Goal: Transaction & Acquisition: Purchase product/service

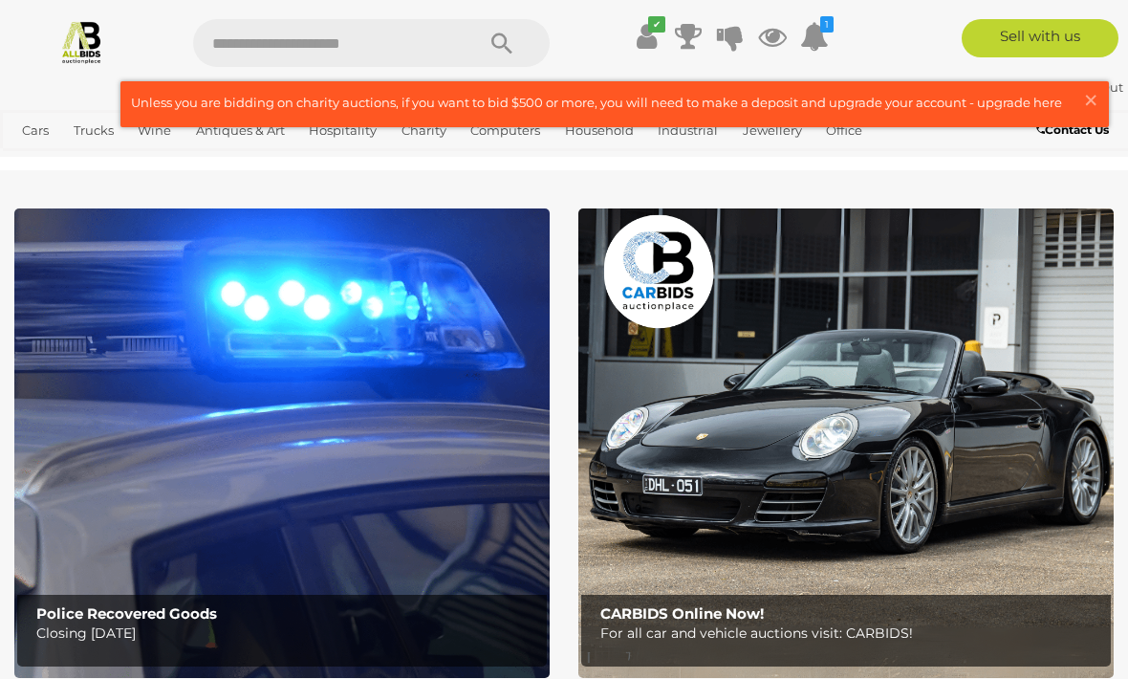
click at [1080, 91] on link at bounding box center [614, 104] width 987 height 44
click at [0, 0] on link "View All Jewellery Auctions" at bounding box center [0, 0] width 0 height 0
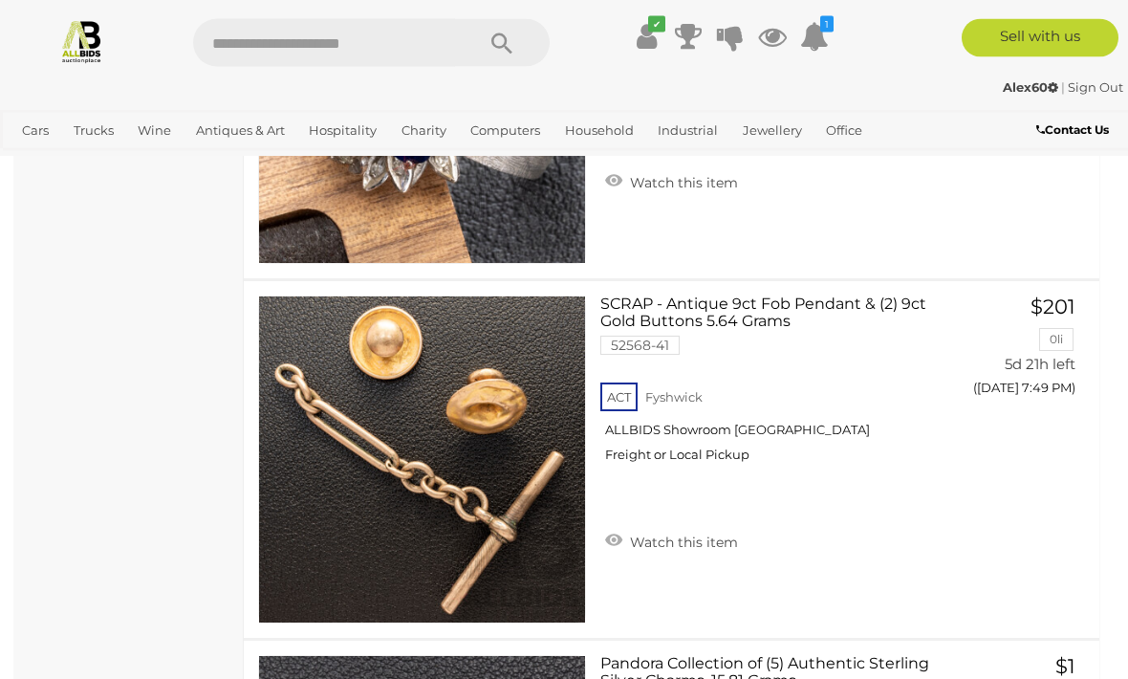
scroll to position [17633, 0]
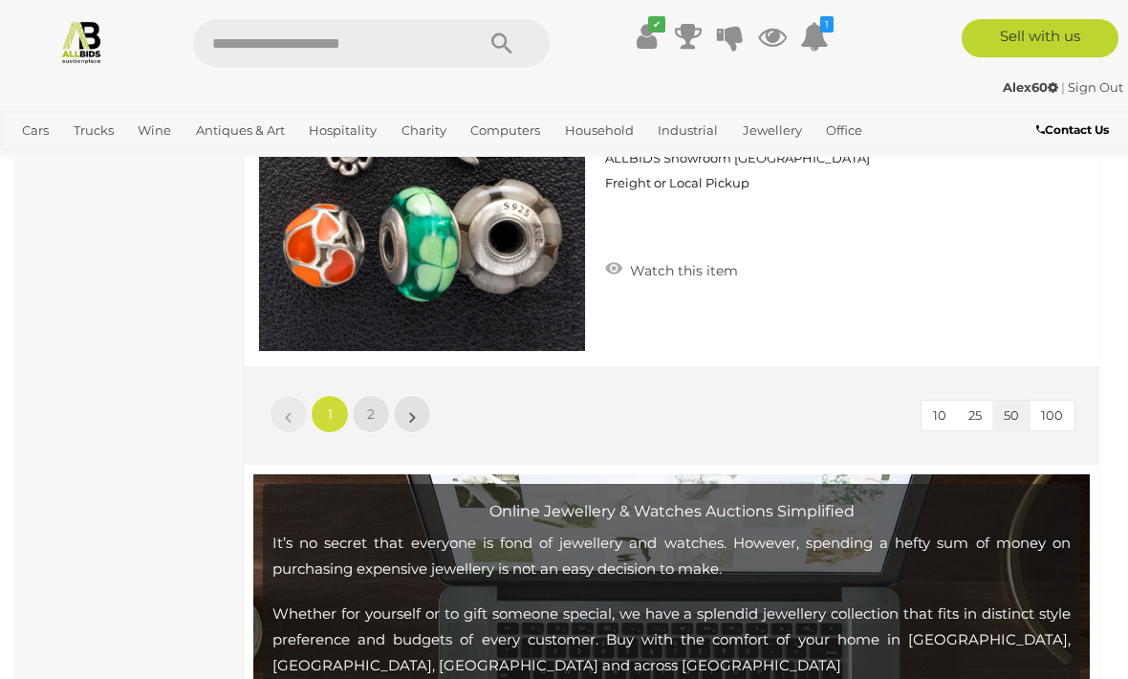
click at [375, 426] on link "2" at bounding box center [371, 414] width 38 height 38
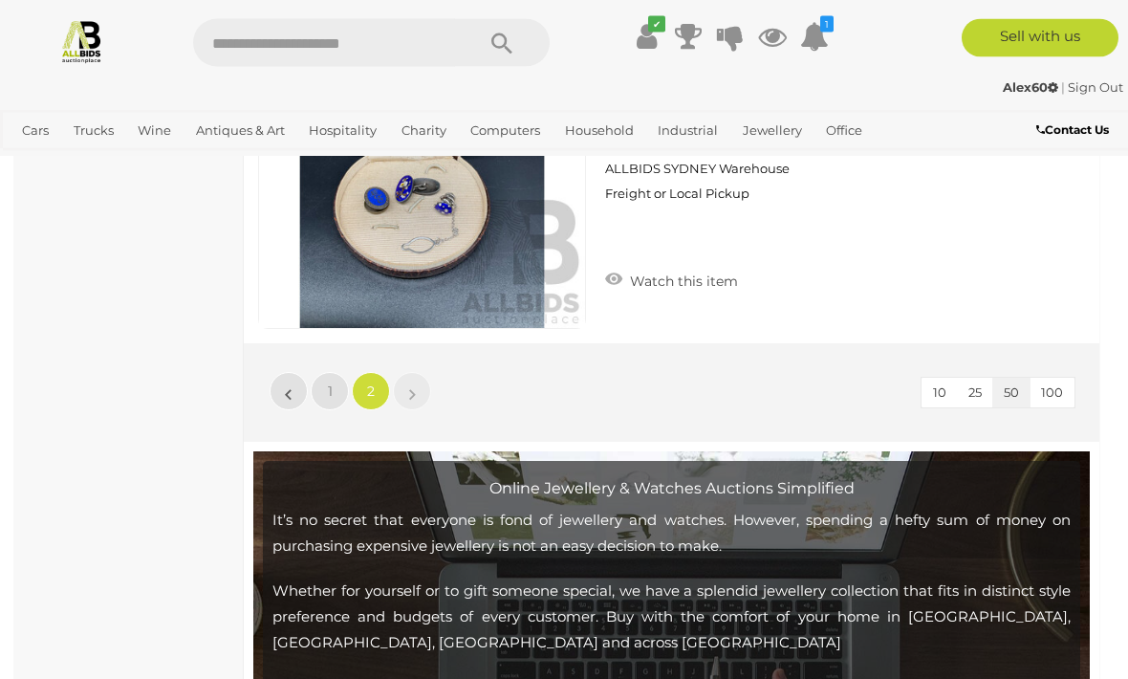
scroll to position [3190, 0]
click at [0, 0] on link "View All Antiques & Art Auctions" at bounding box center [0, 0] width 0 height 0
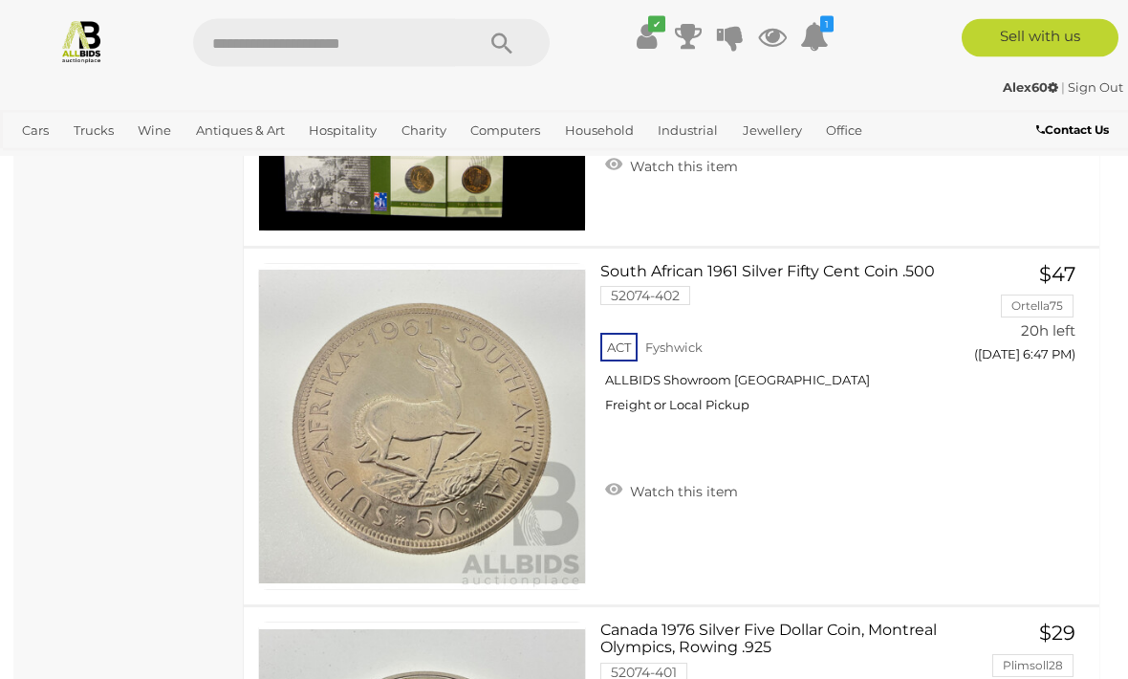
scroll to position [6170, 0]
click at [0, 0] on link "View All Antiques & Art Auctions" at bounding box center [0, 0] width 0 height 0
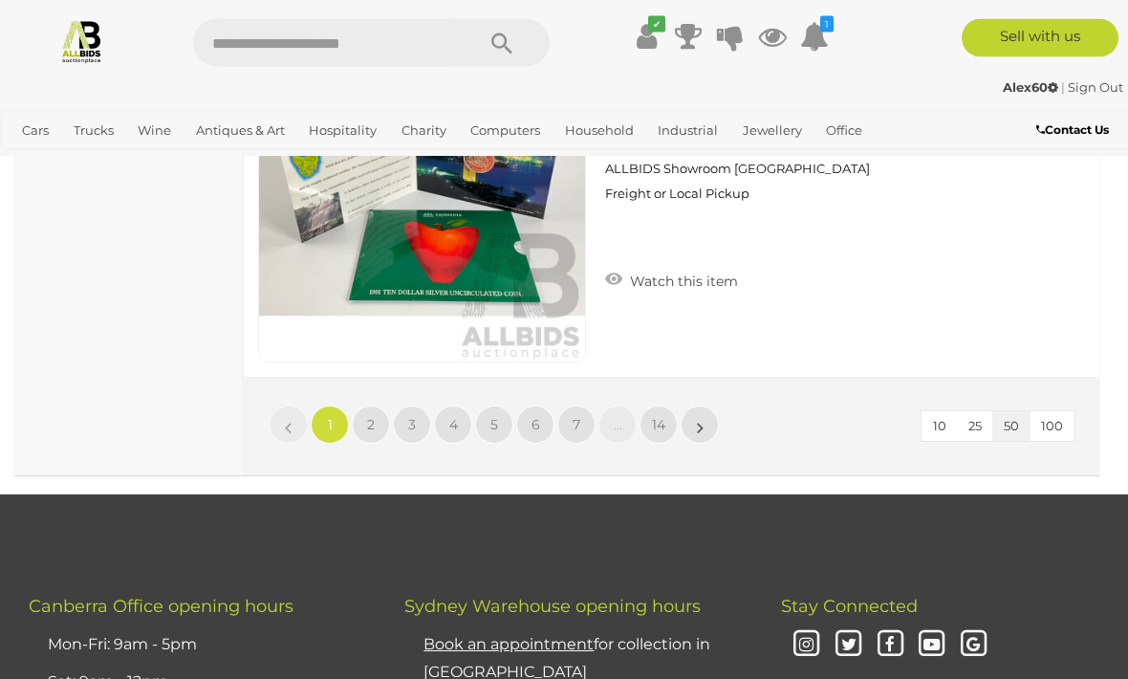
scroll to position [18306, 0]
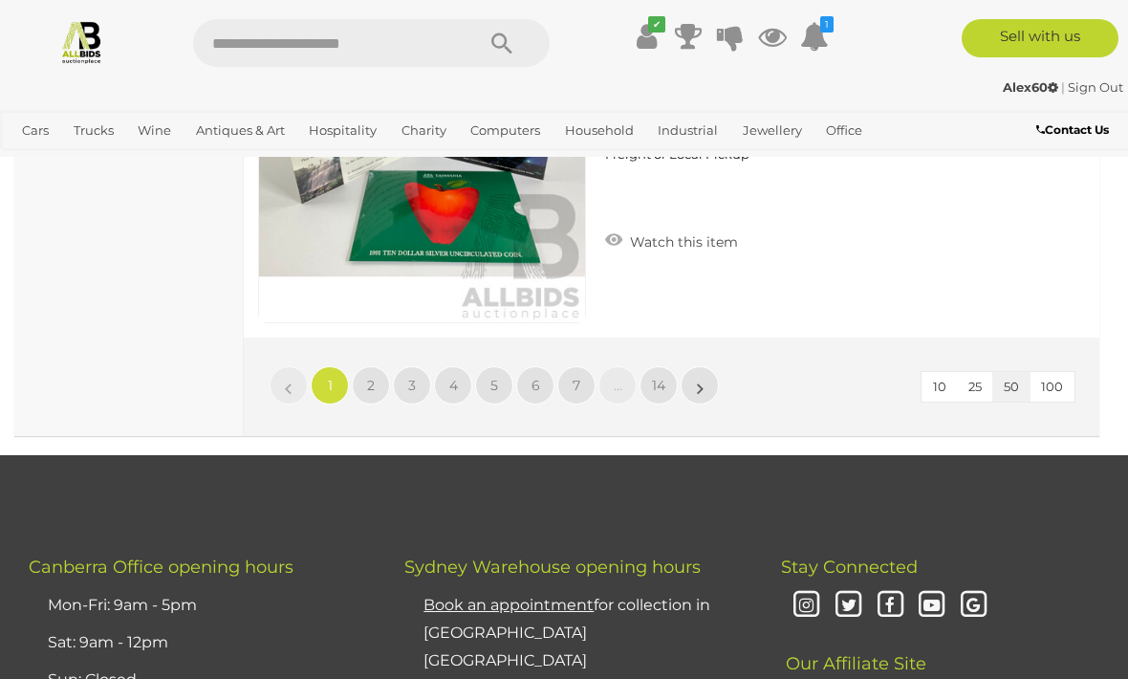
click at [364, 373] on link "2" at bounding box center [371, 385] width 38 height 38
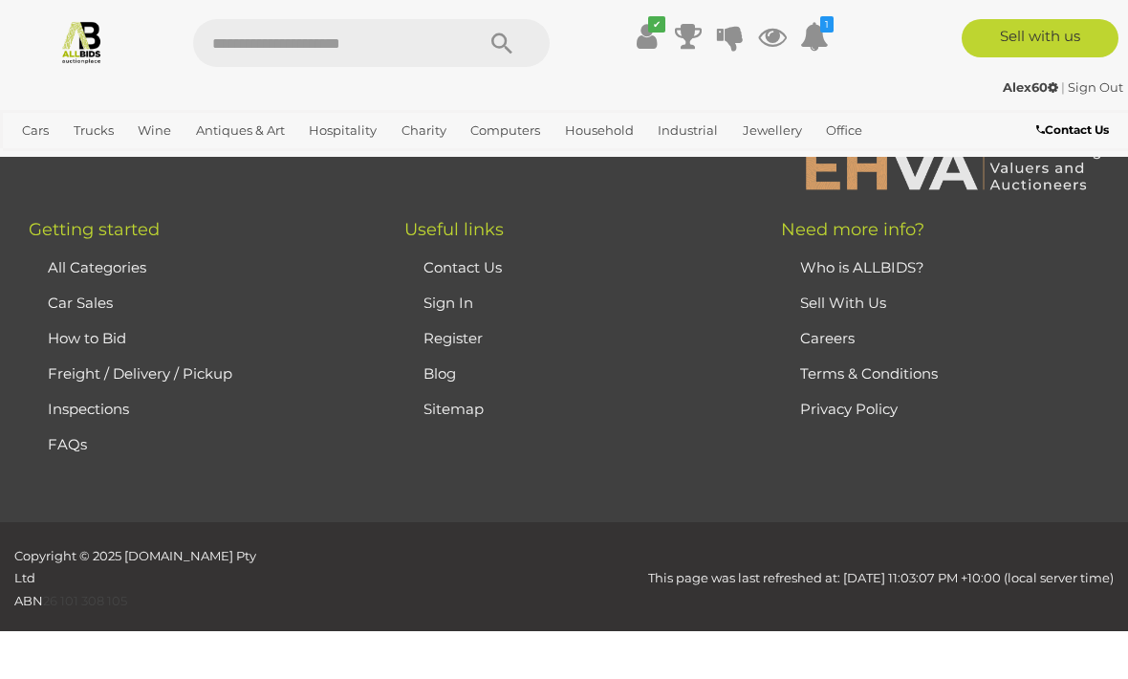
scroll to position [469, 0]
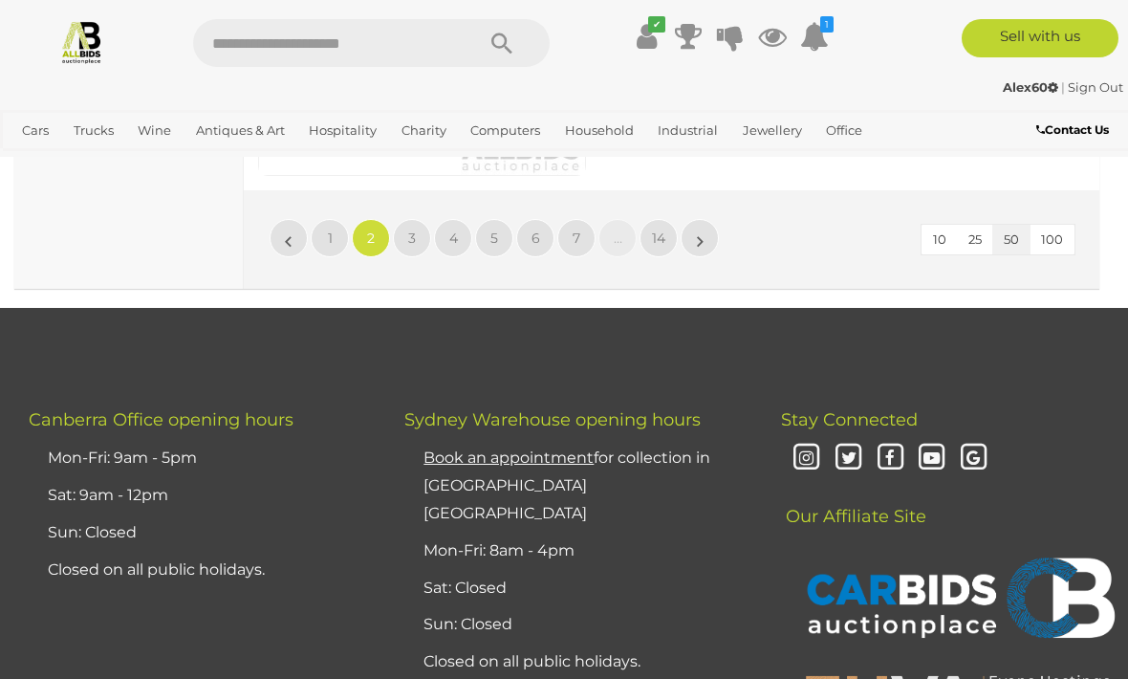
scroll to position [18345, 0]
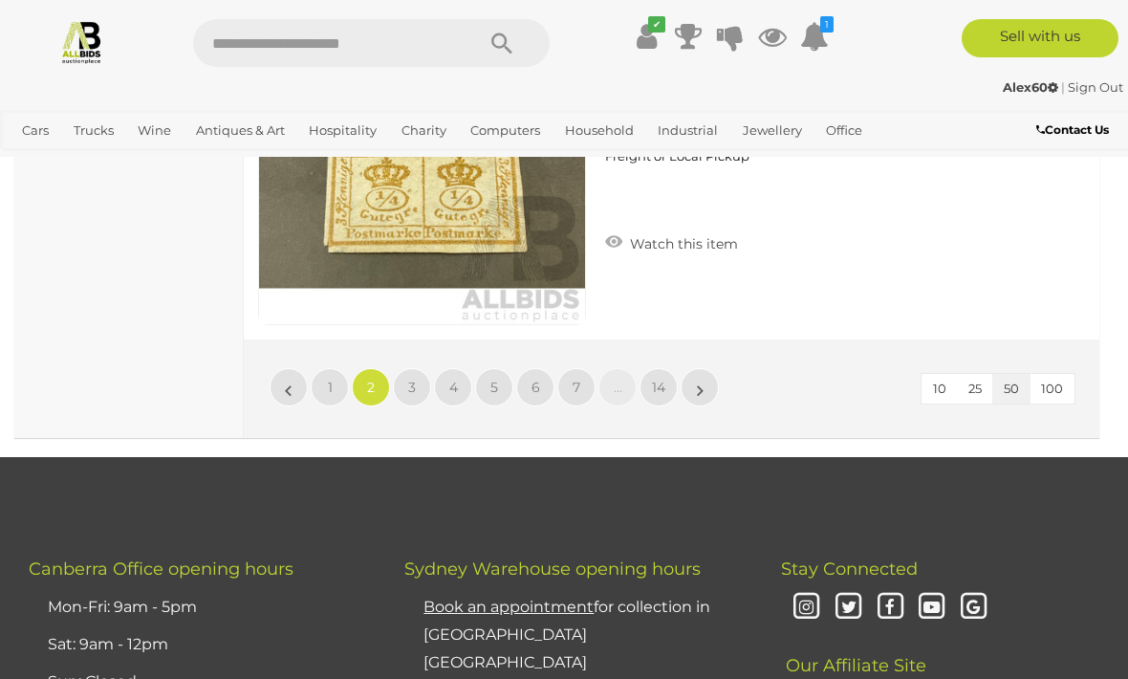
click at [405, 368] on link "3" at bounding box center [412, 387] width 38 height 38
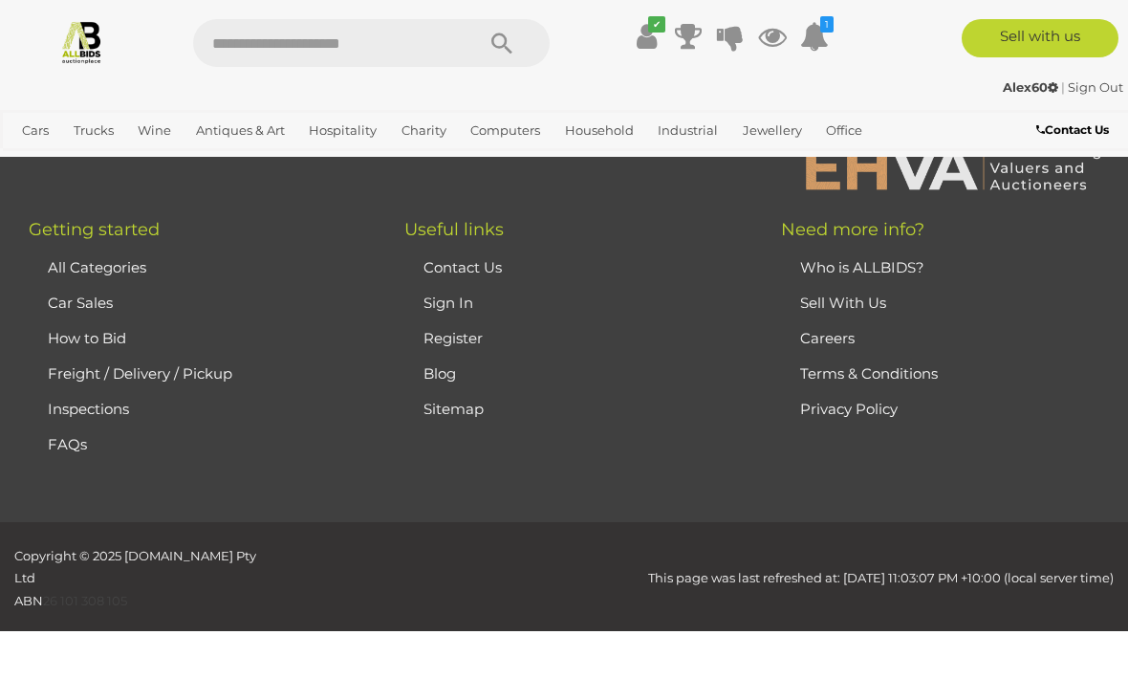
scroll to position [469, 0]
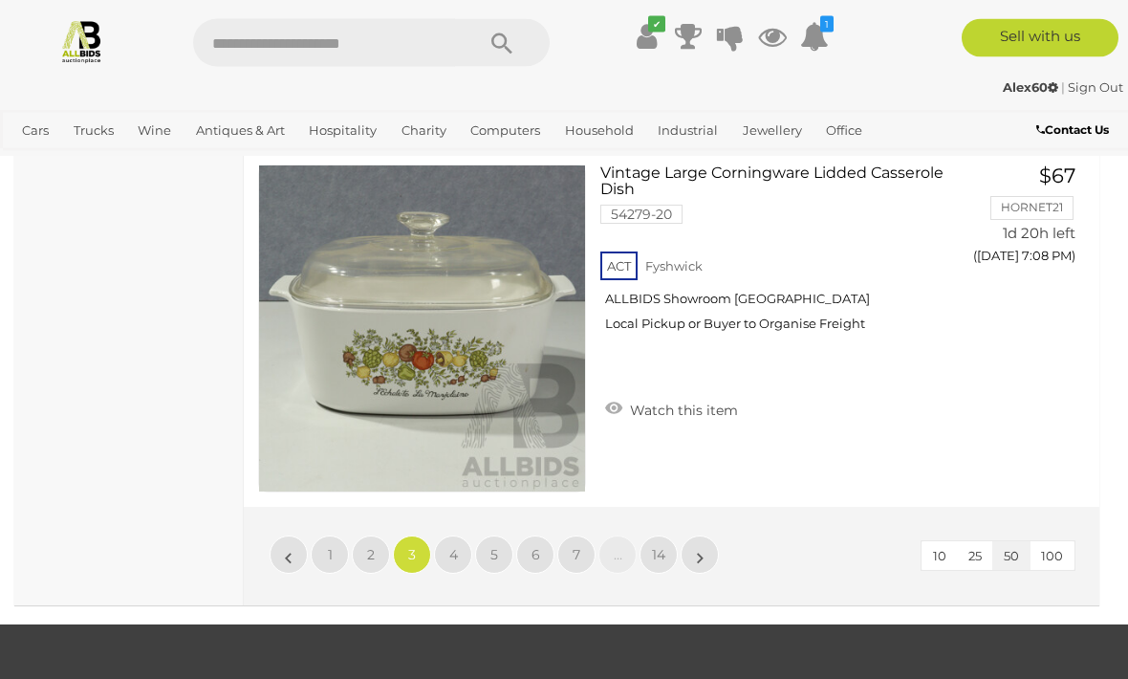
scroll to position [18174, 0]
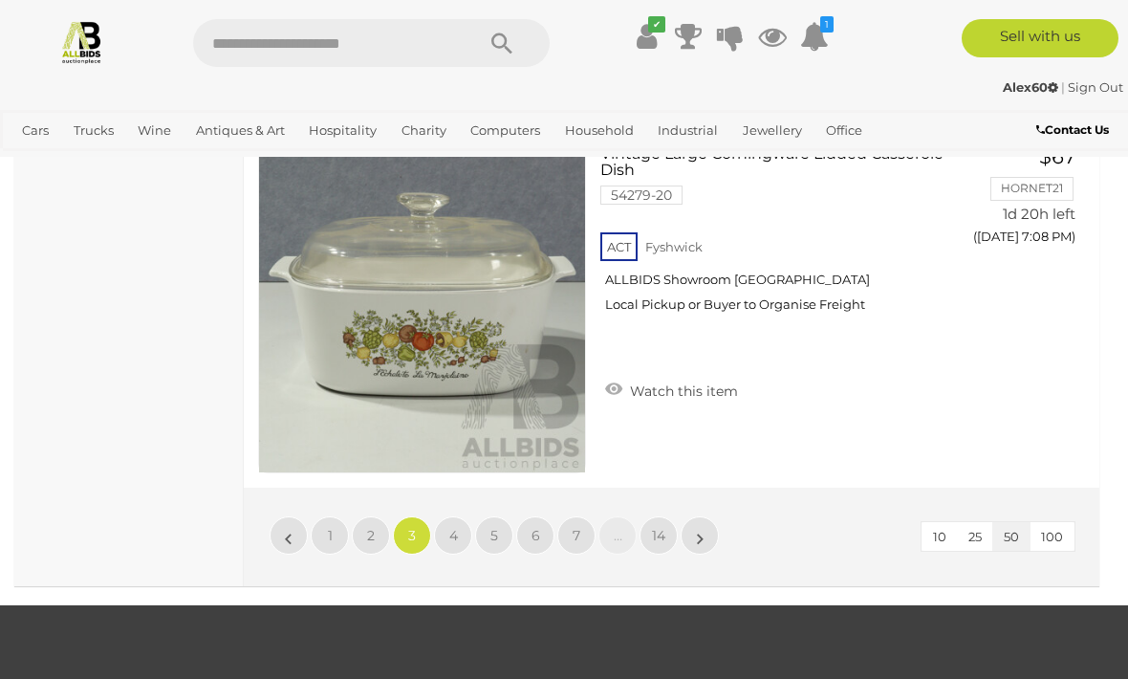
click at [453, 527] on span "4" at bounding box center [453, 535] width 9 height 17
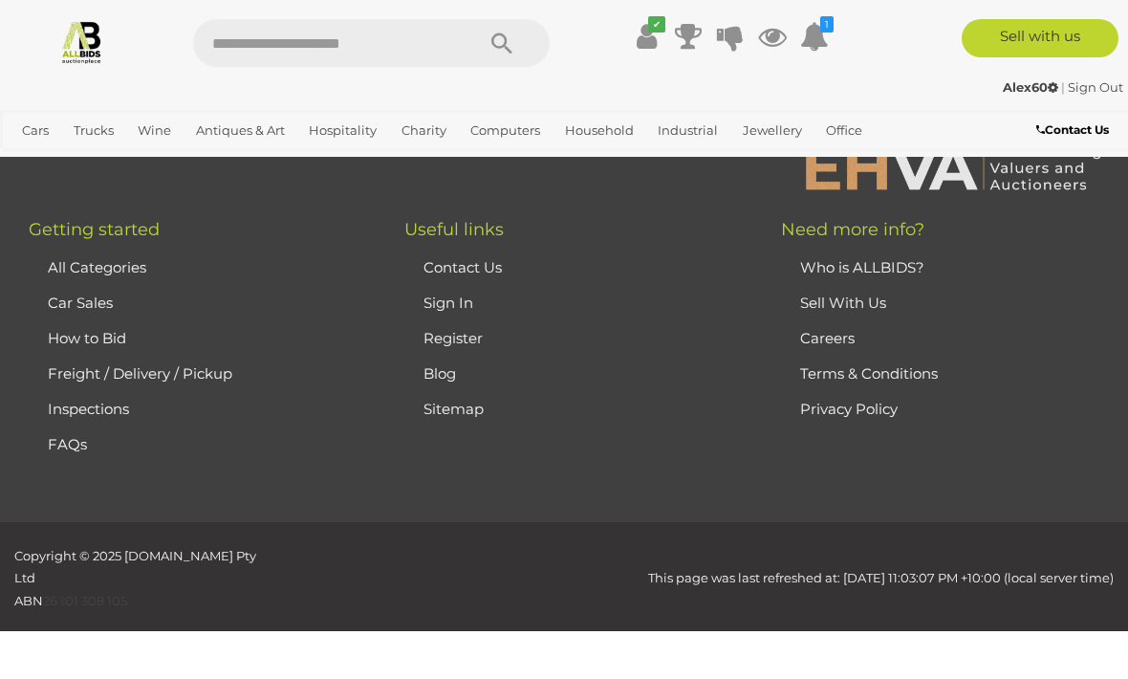
scroll to position [469, 0]
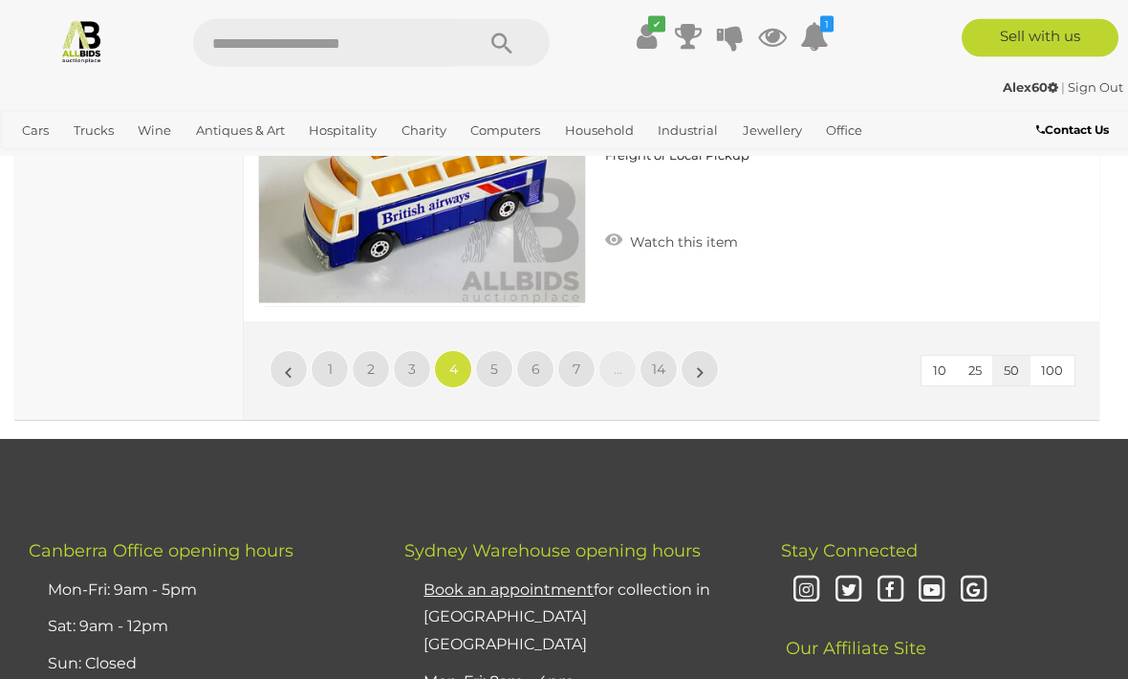
scroll to position [18316, 0]
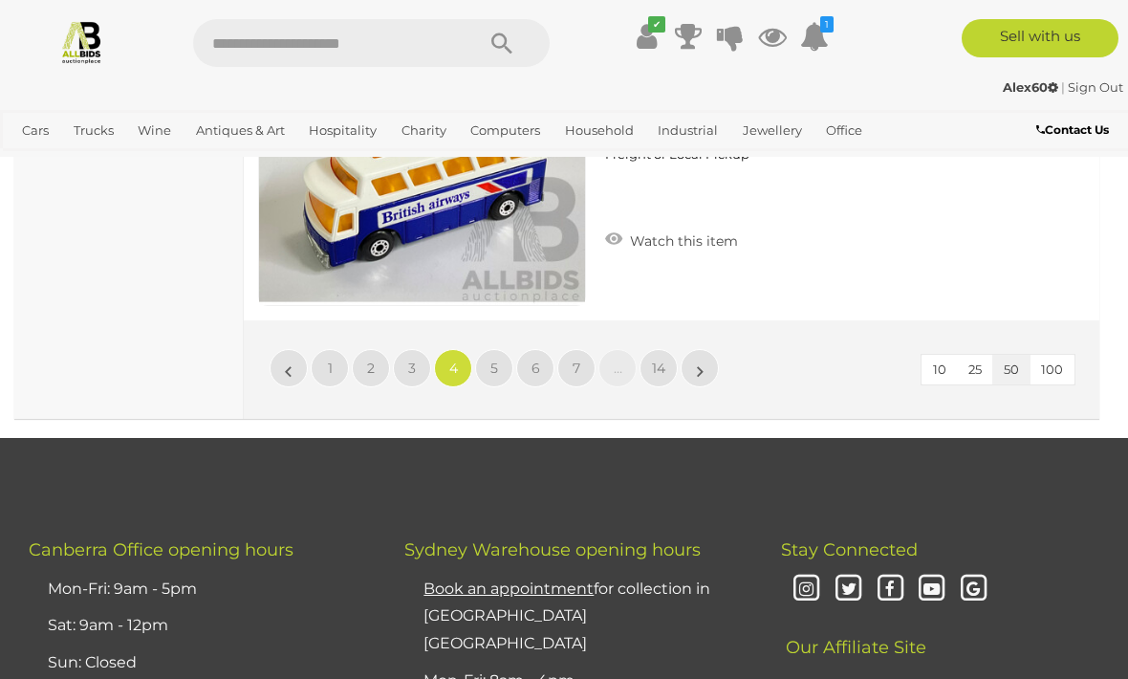
click at [494, 369] on span "5" at bounding box center [495, 368] width 8 height 17
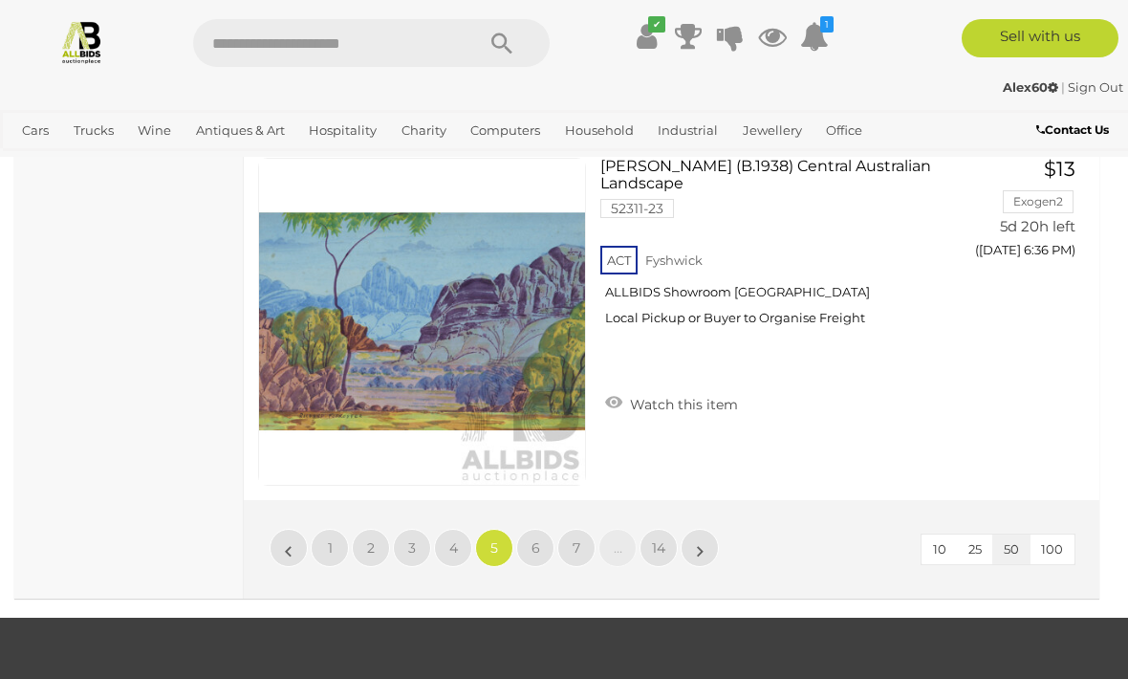
scroll to position [18103, 0]
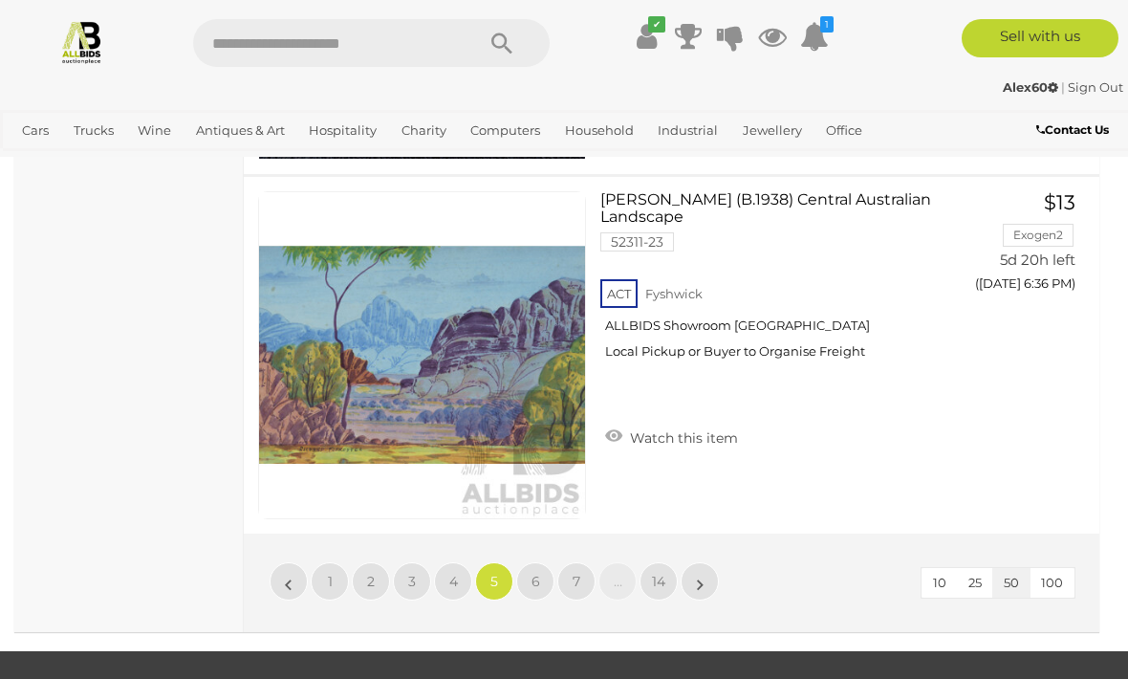
click at [535, 573] on span "6" at bounding box center [536, 581] width 9 height 17
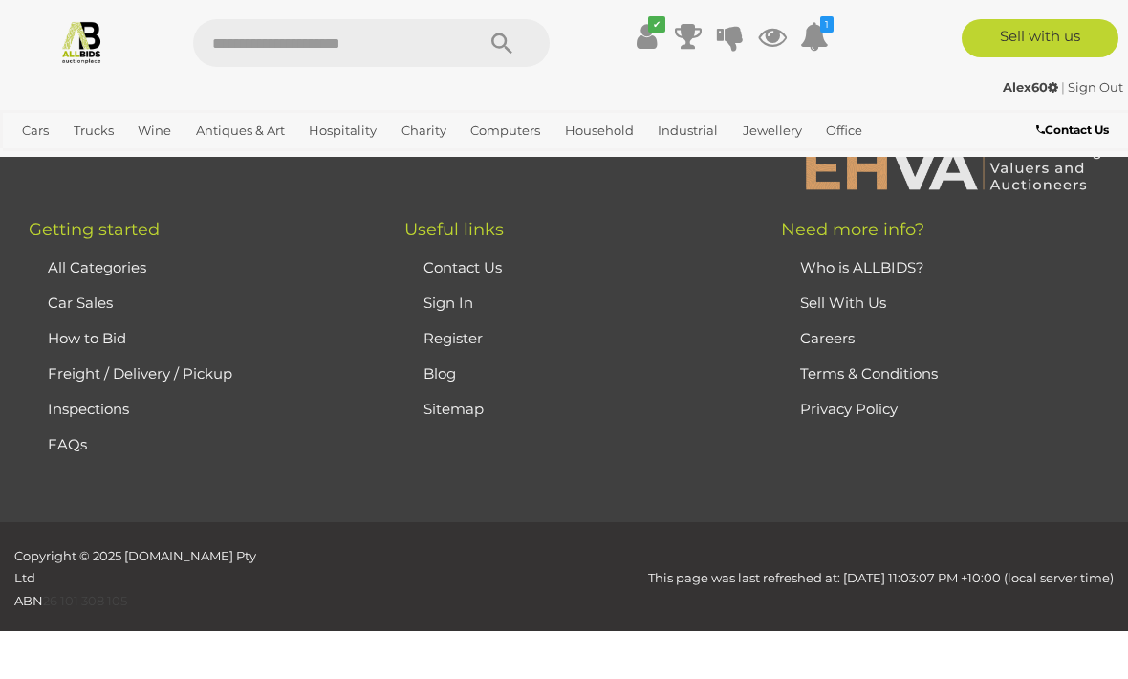
scroll to position [469, 0]
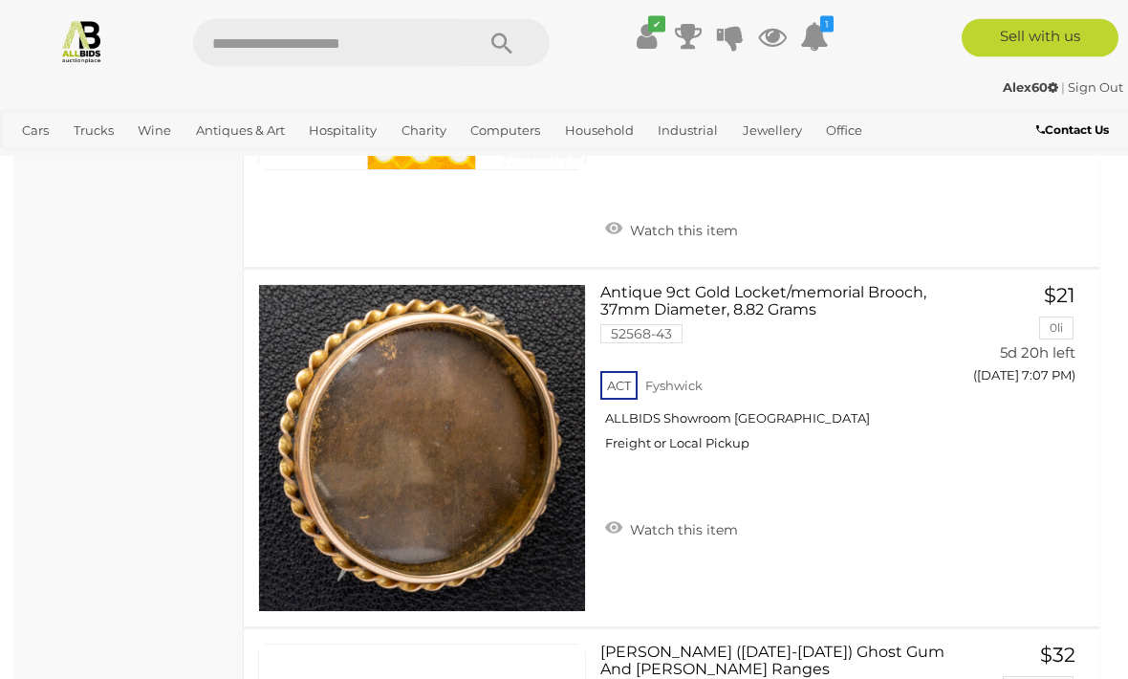
scroll to position [14391, 0]
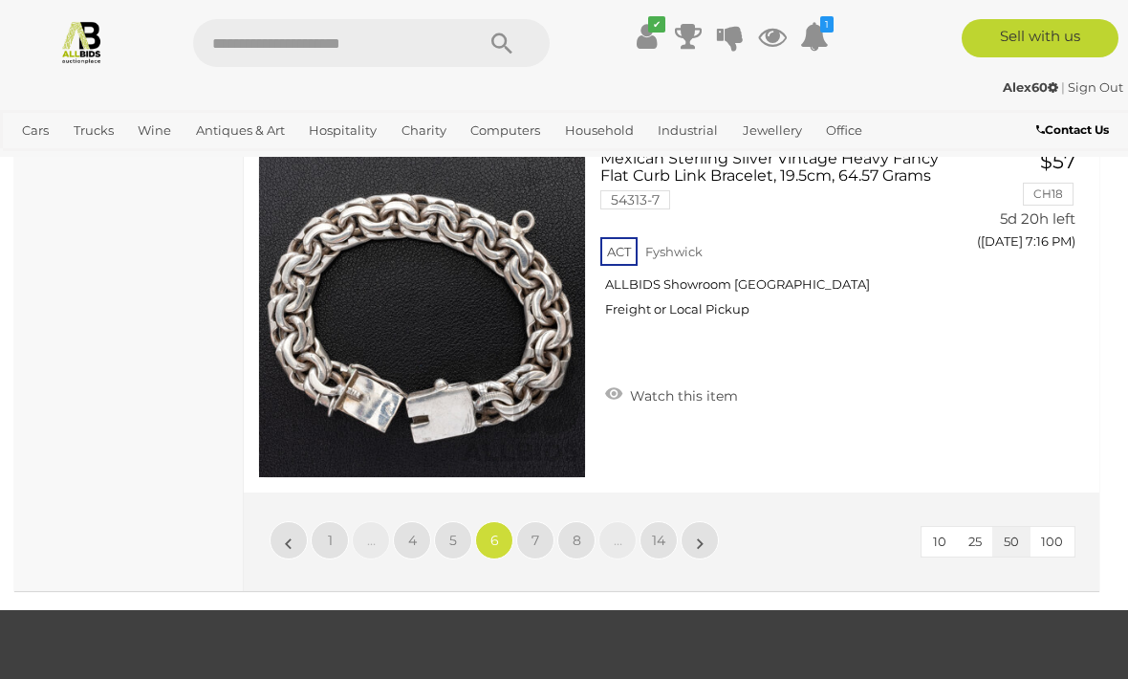
click at [538, 532] on span "7" at bounding box center [536, 540] width 8 height 17
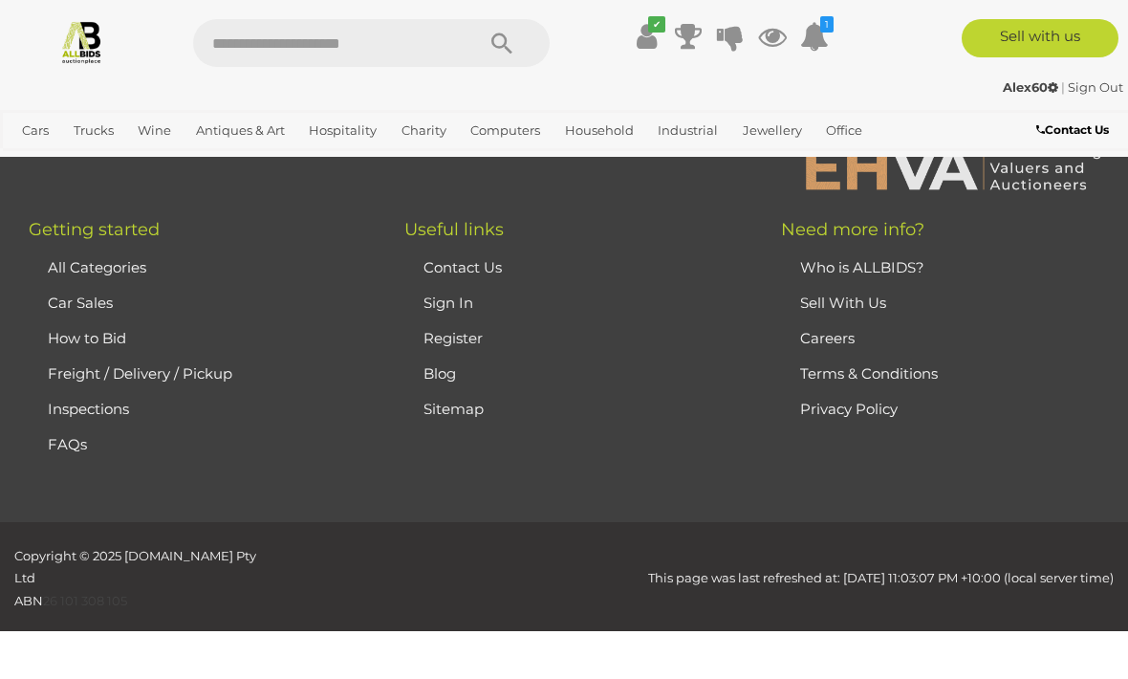
scroll to position [469, 0]
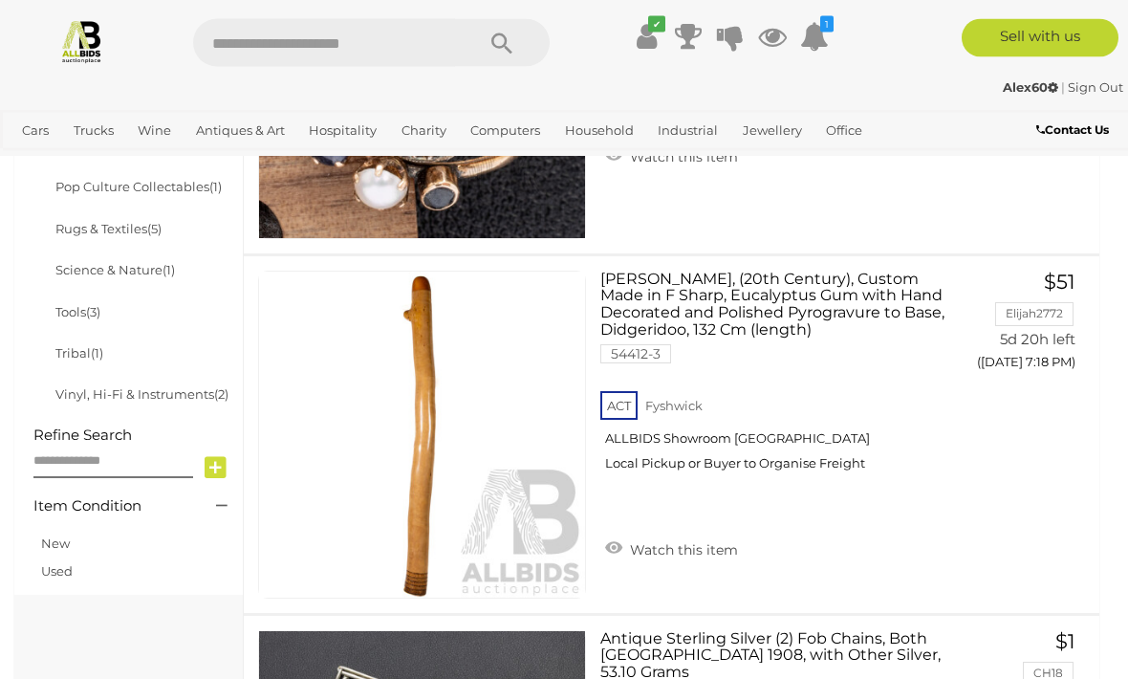
scroll to position [1140, 0]
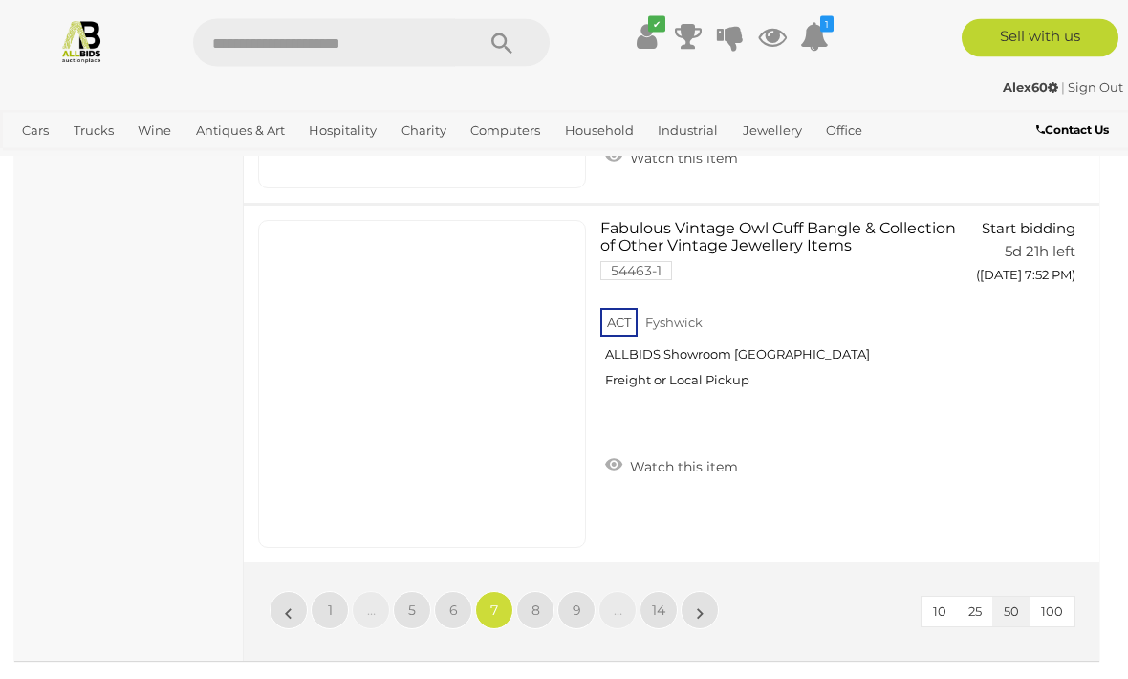
scroll to position [18075, 0]
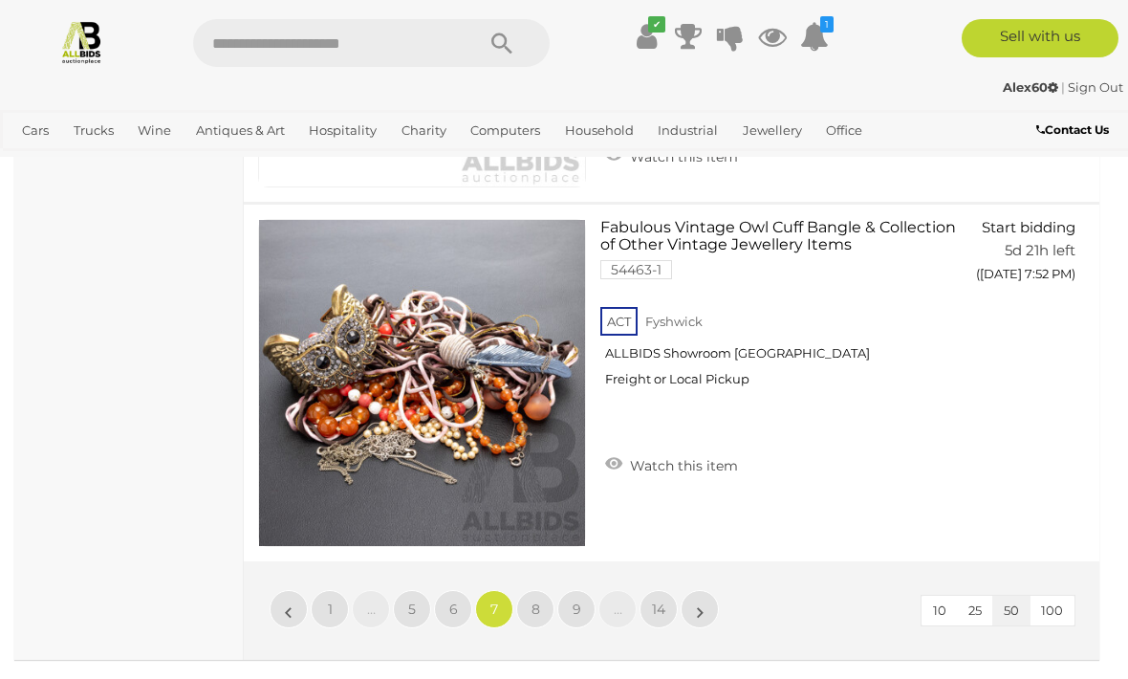
click at [540, 604] on link "8" at bounding box center [535, 609] width 38 height 38
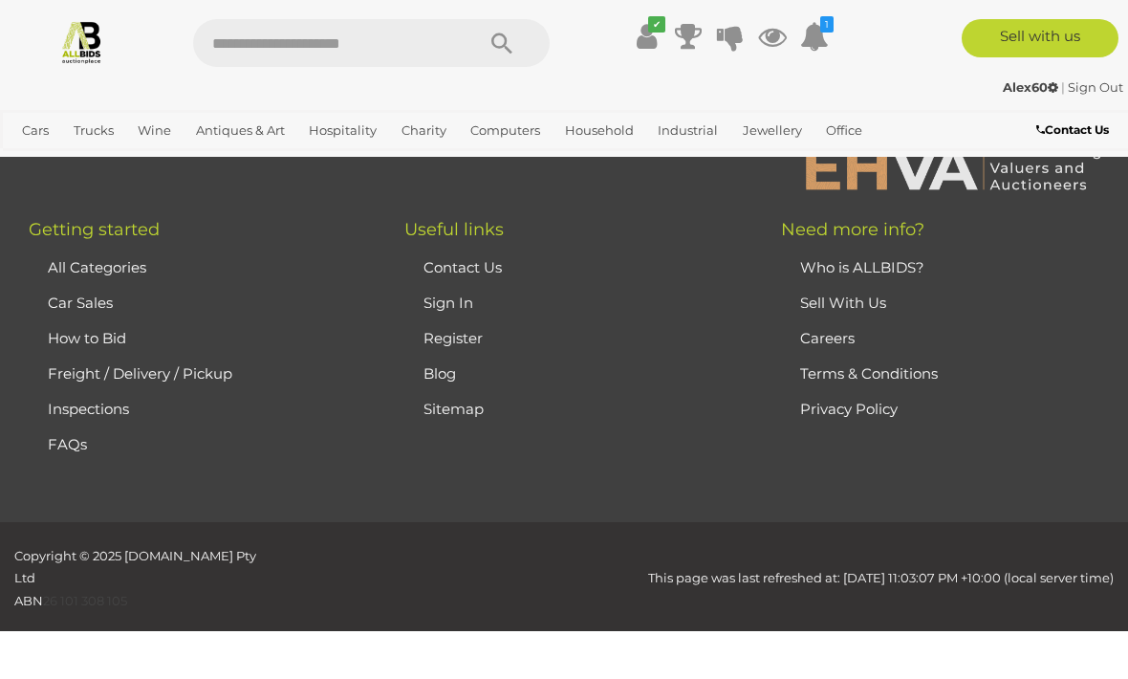
scroll to position [469, 0]
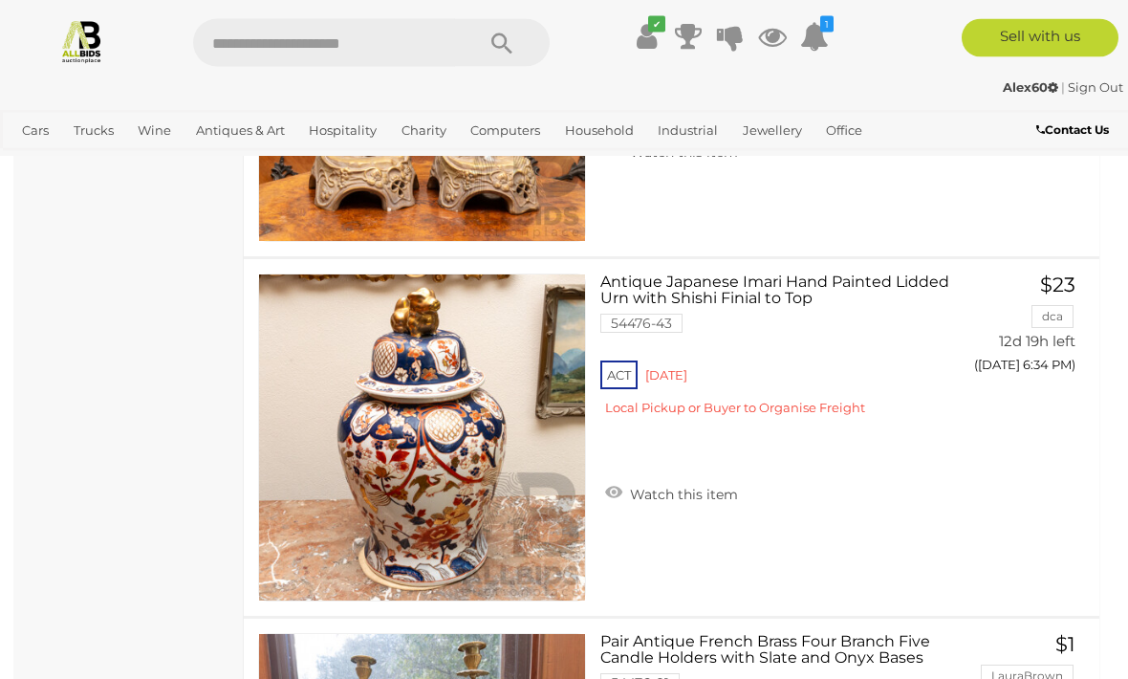
scroll to position [16943, 0]
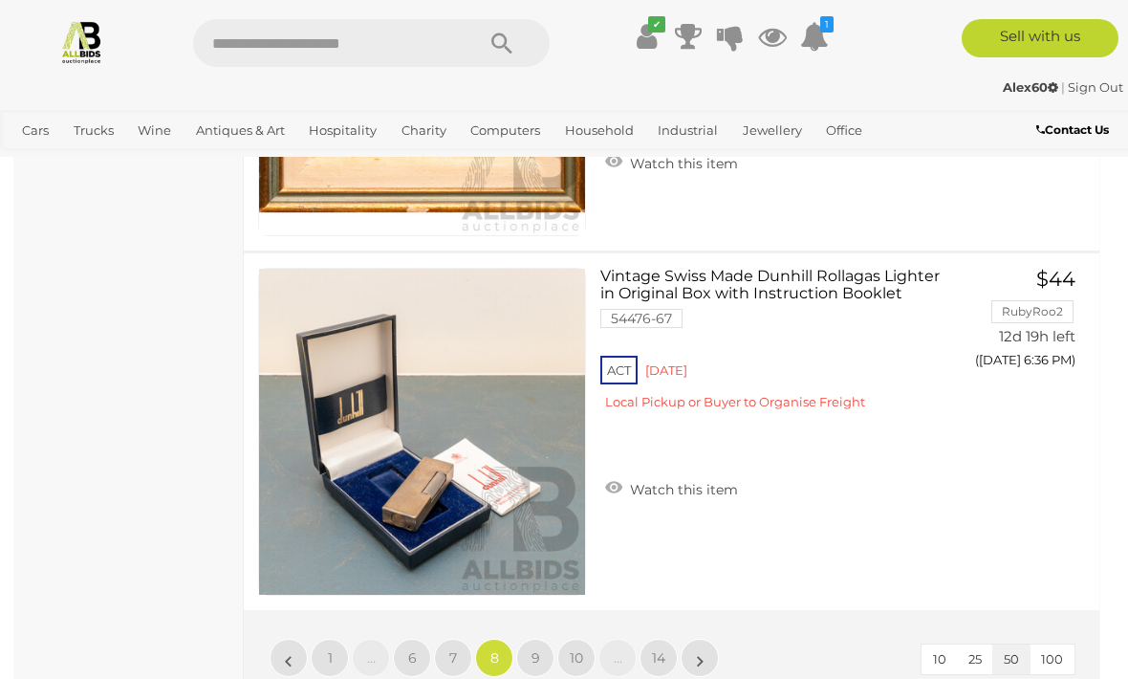
click at [527, 657] on link "9" at bounding box center [535, 658] width 38 height 38
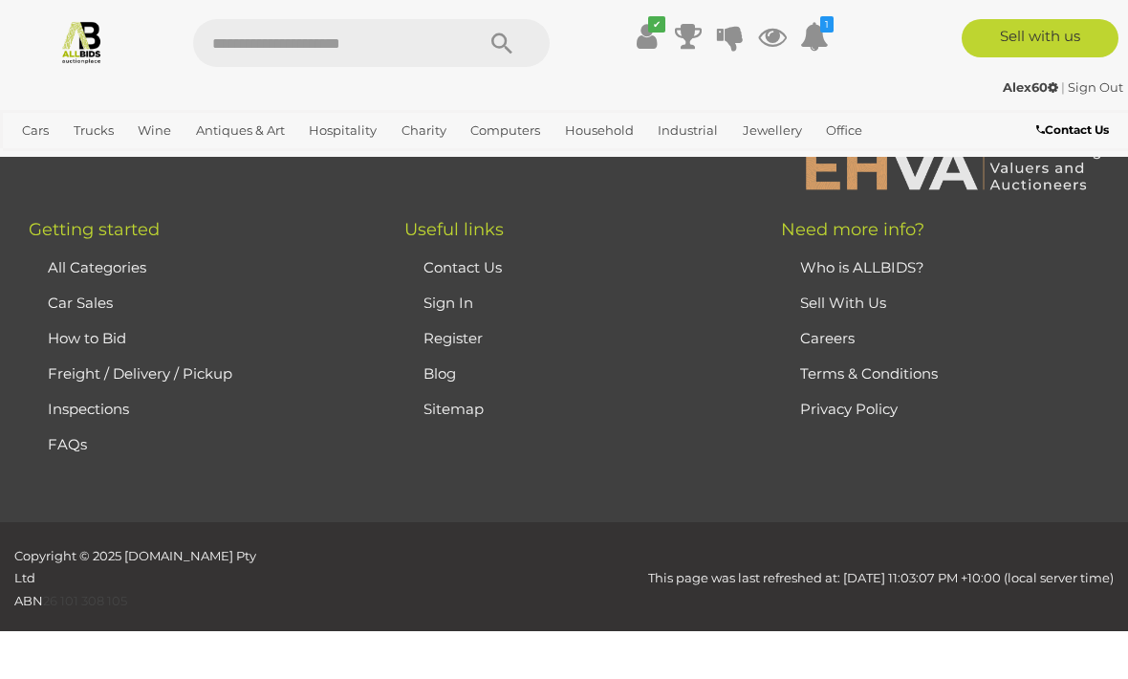
scroll to position [469, 0]
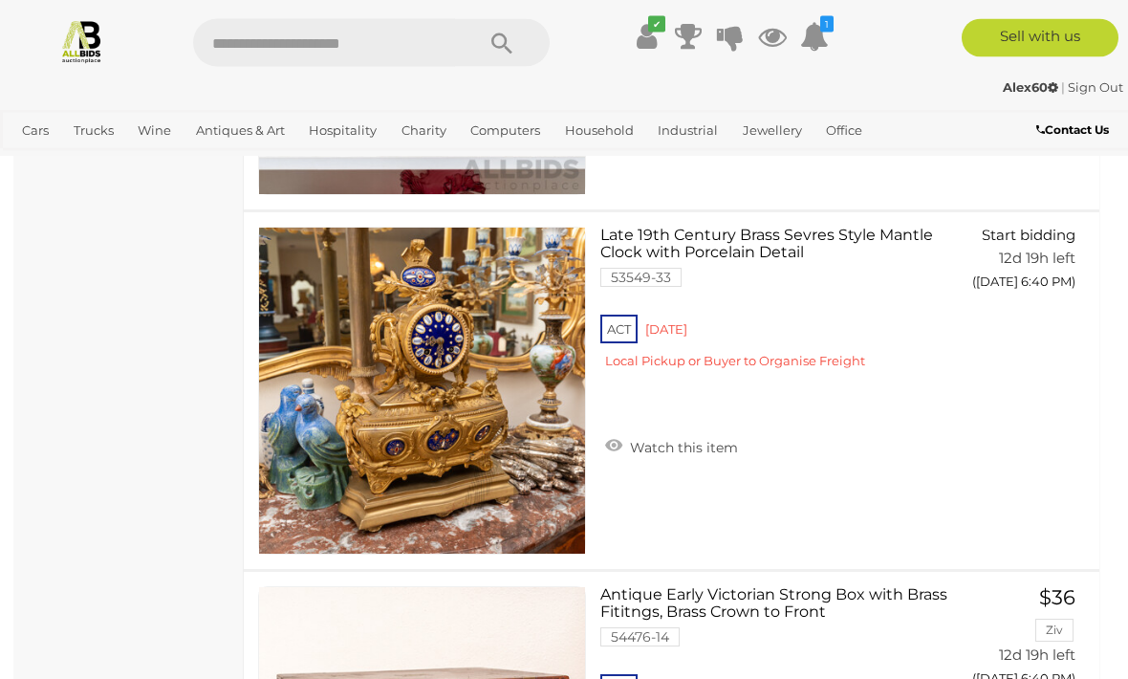
scroll to position [2971, 0]
click at [1003, 321] on button "GO TO BID PAGE" at bounding box center [1018, 320] width 123 height 38
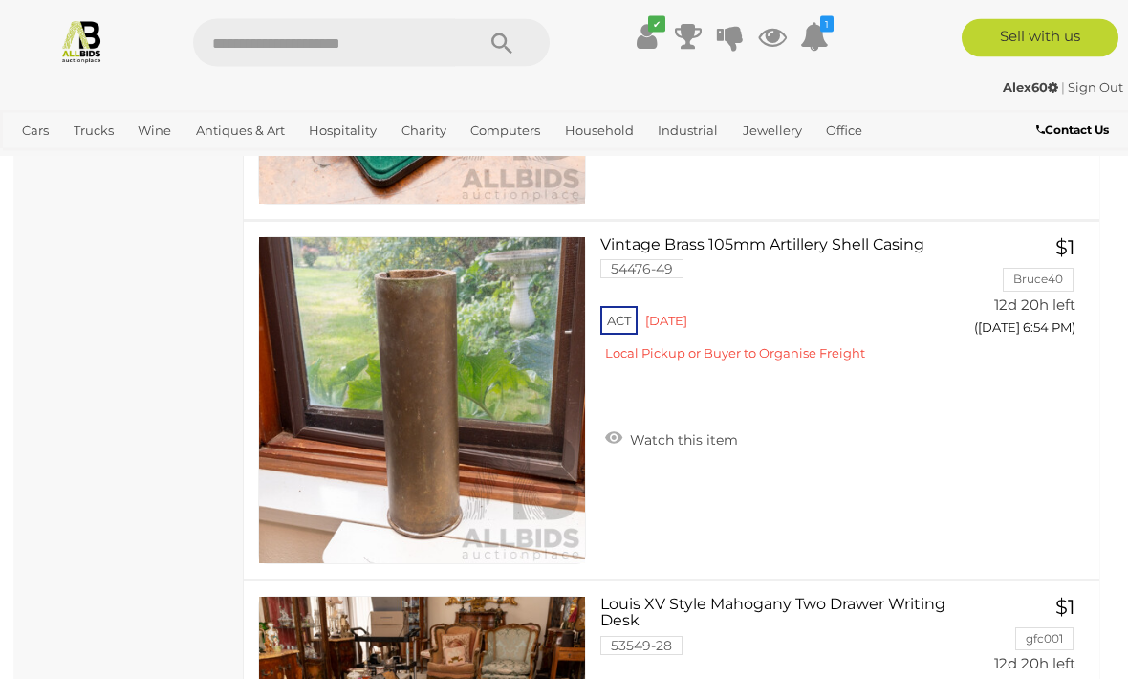
scroll to position [13035, 0]
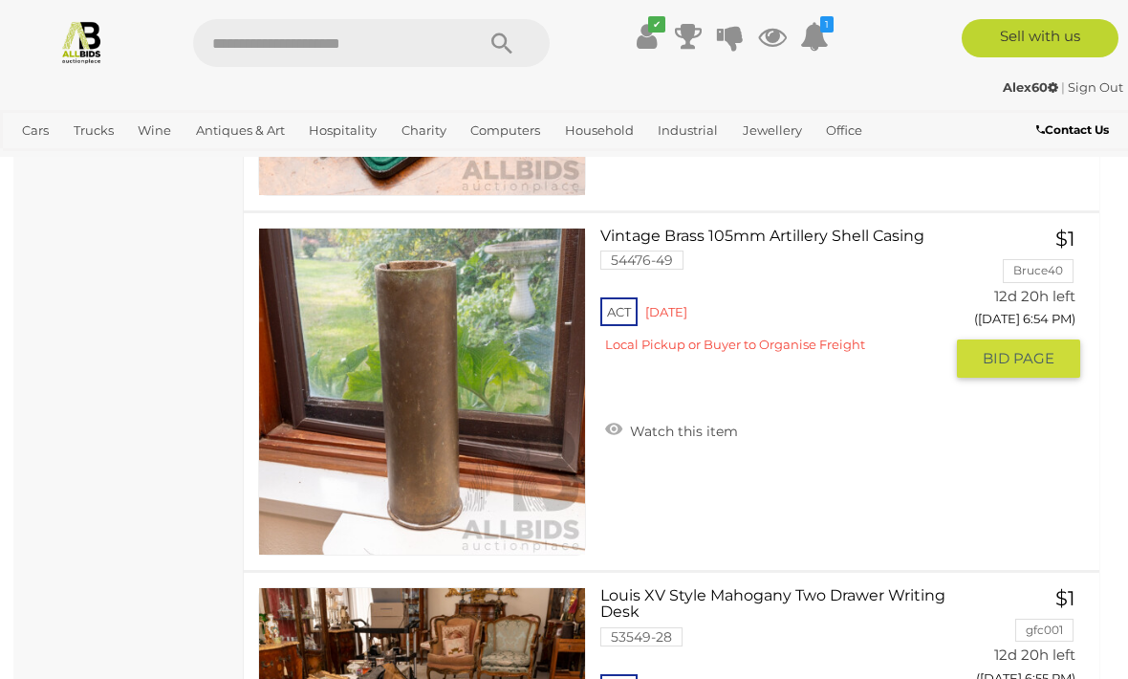
click at [993, 349] on span "BID PAGE" at bounding box center [1019, 358] width 72 height 19
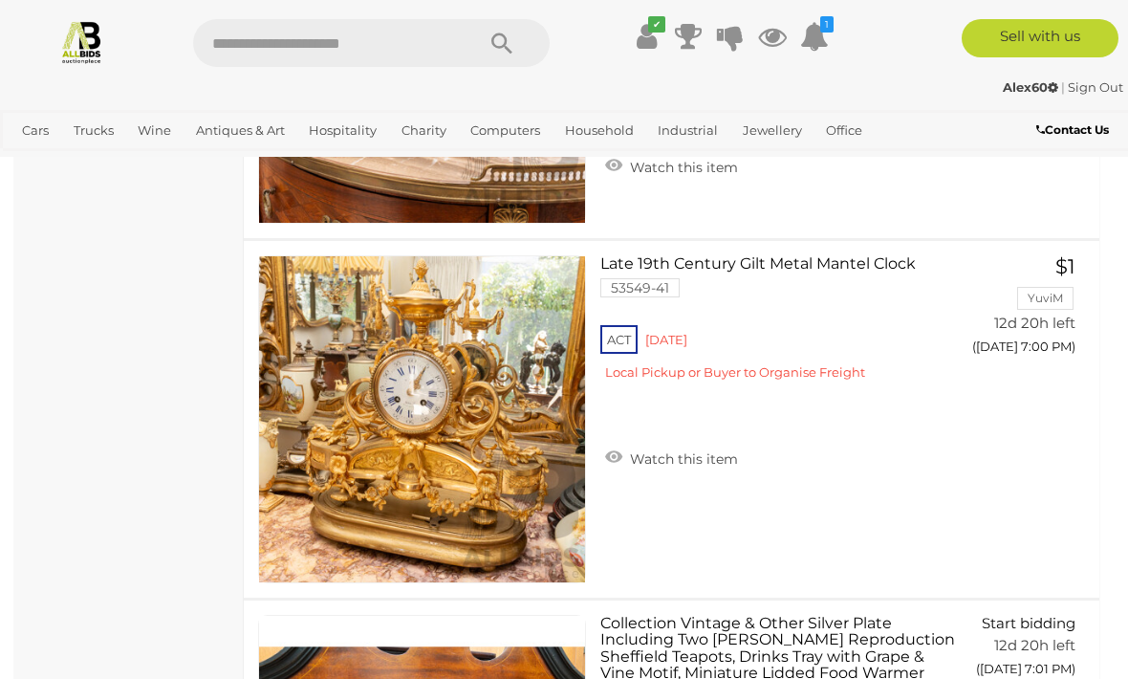
scroll to position [17318, 0]
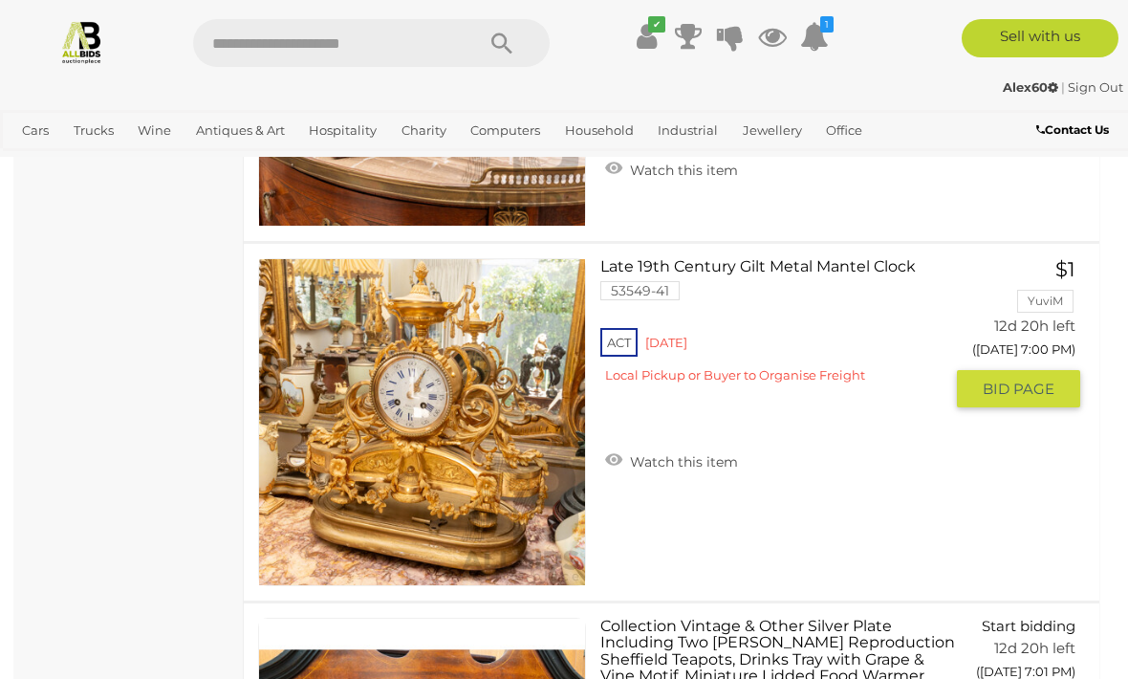
click at [990, 385] on span "BID PAGE" at bounding box center [1019, 389] width 72 height 19
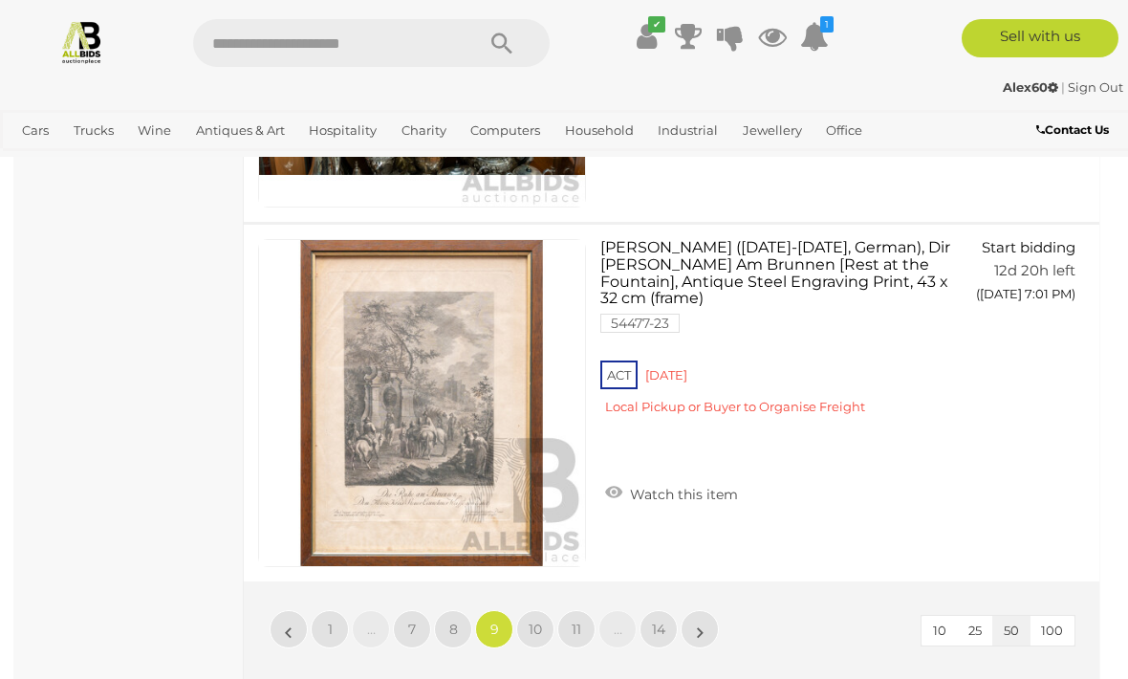
scroll to position [18059, 0]
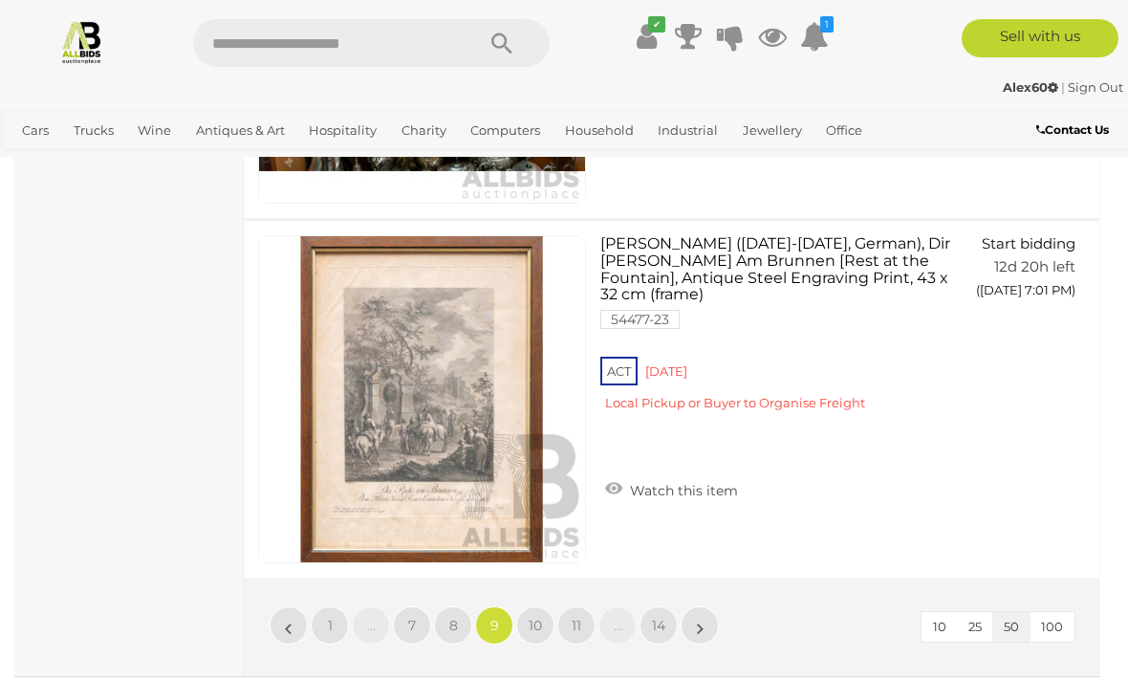
click at [530, 627] on span "10" at bounding box center [535, 625] width 13 height 17
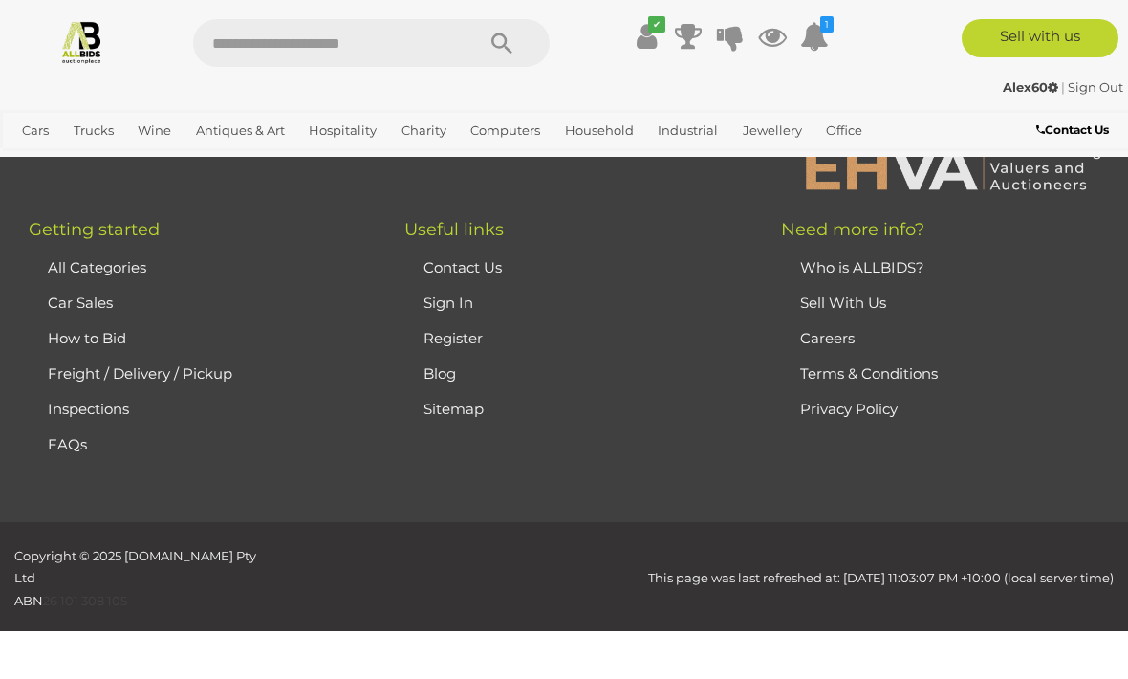
scroll to position [469, 0]
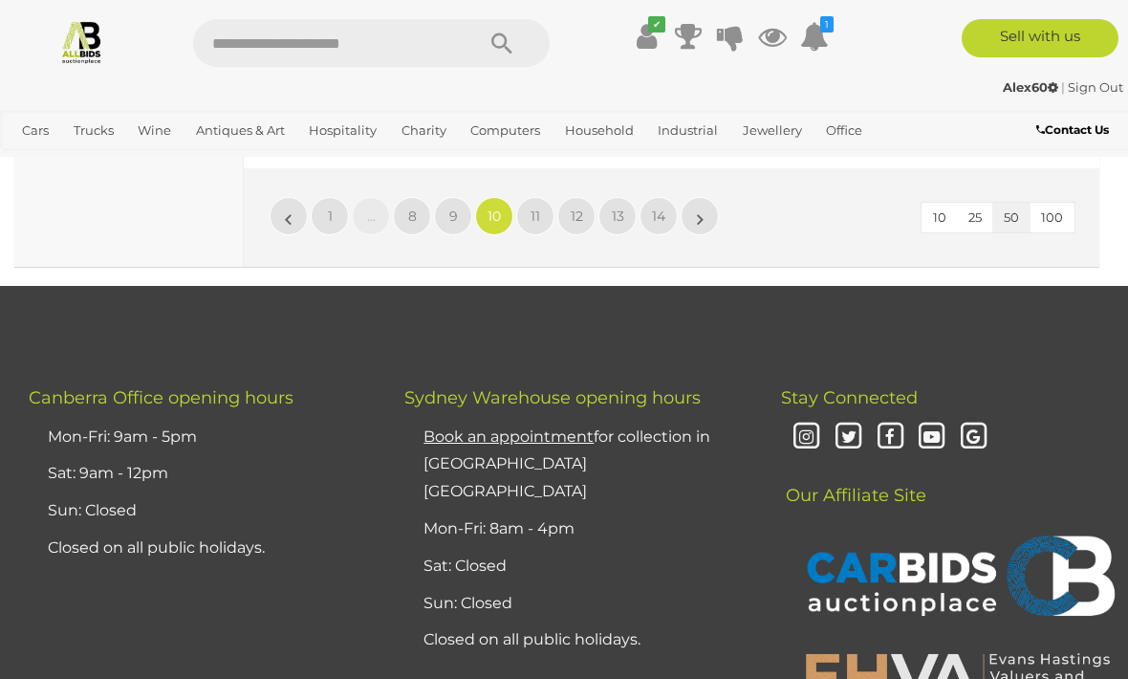
scroll to position [18547, 0]
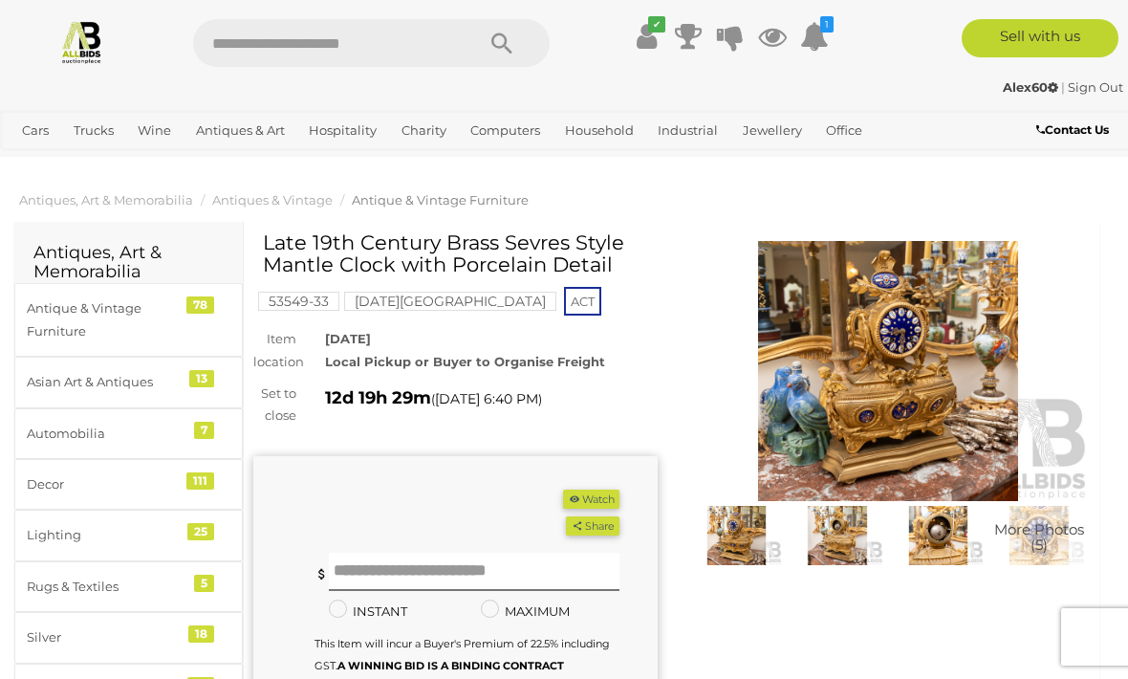
click at [578, 490] on button "Watch" at bounding box center [590, 500] width 55 height 20
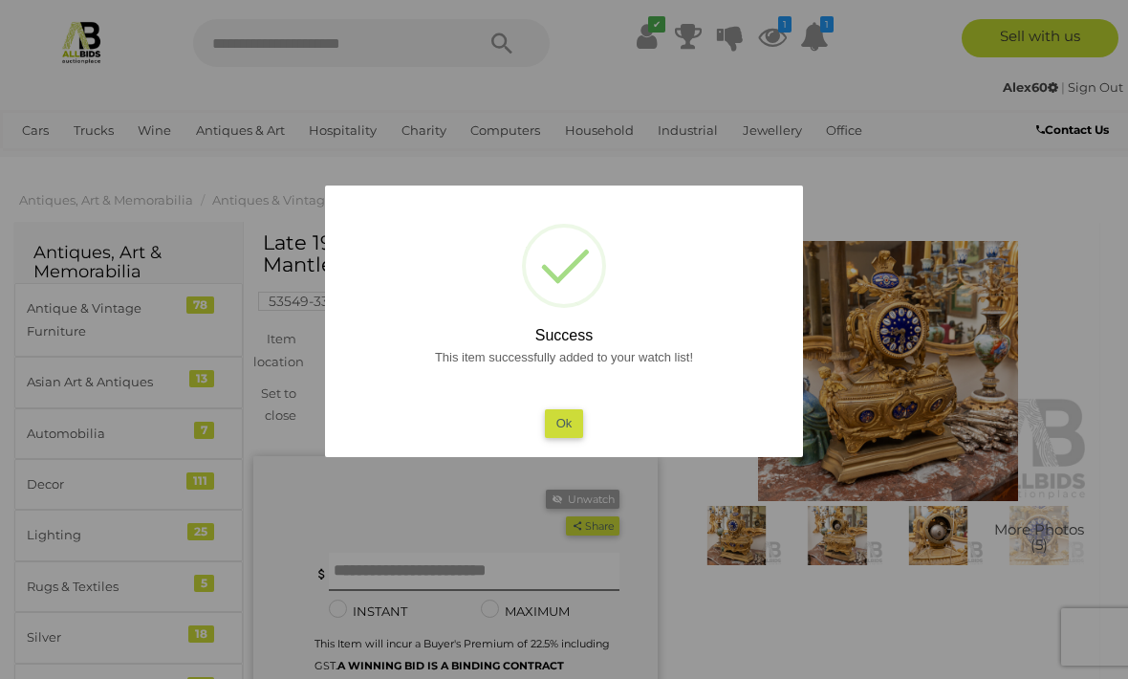
click at [564, 433] on button "Ok" at bounding box center [564, 423] width 39 height 28
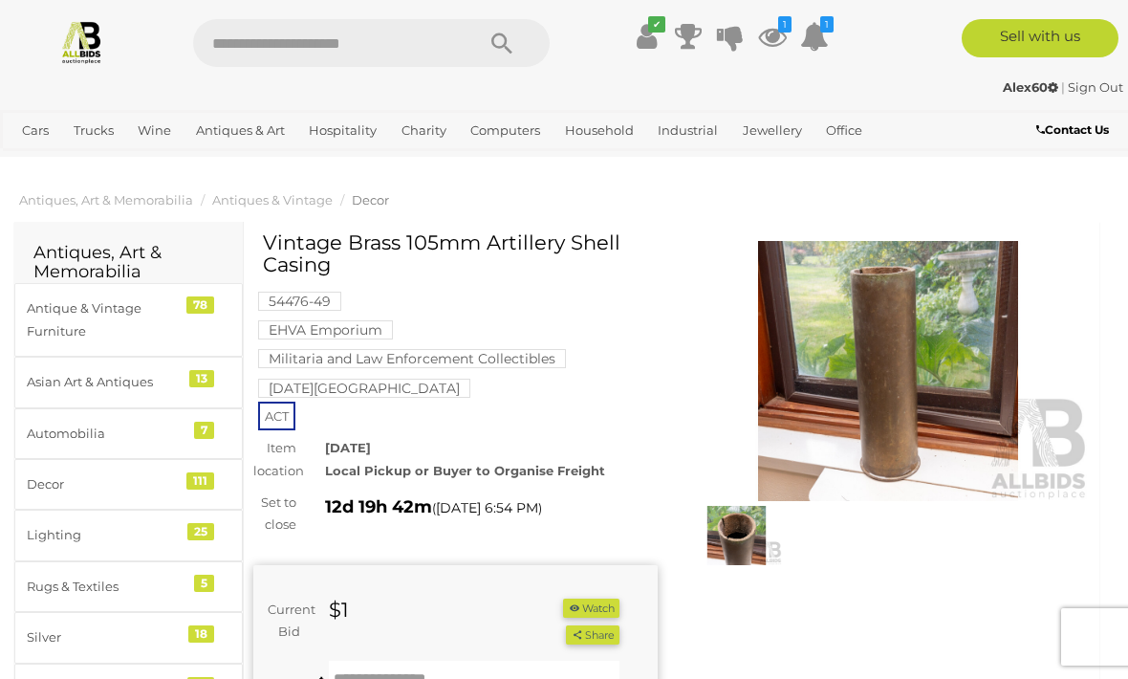
click at [579, 599] on button "Watch" at bounding box center [590, 609] width 55 height 20
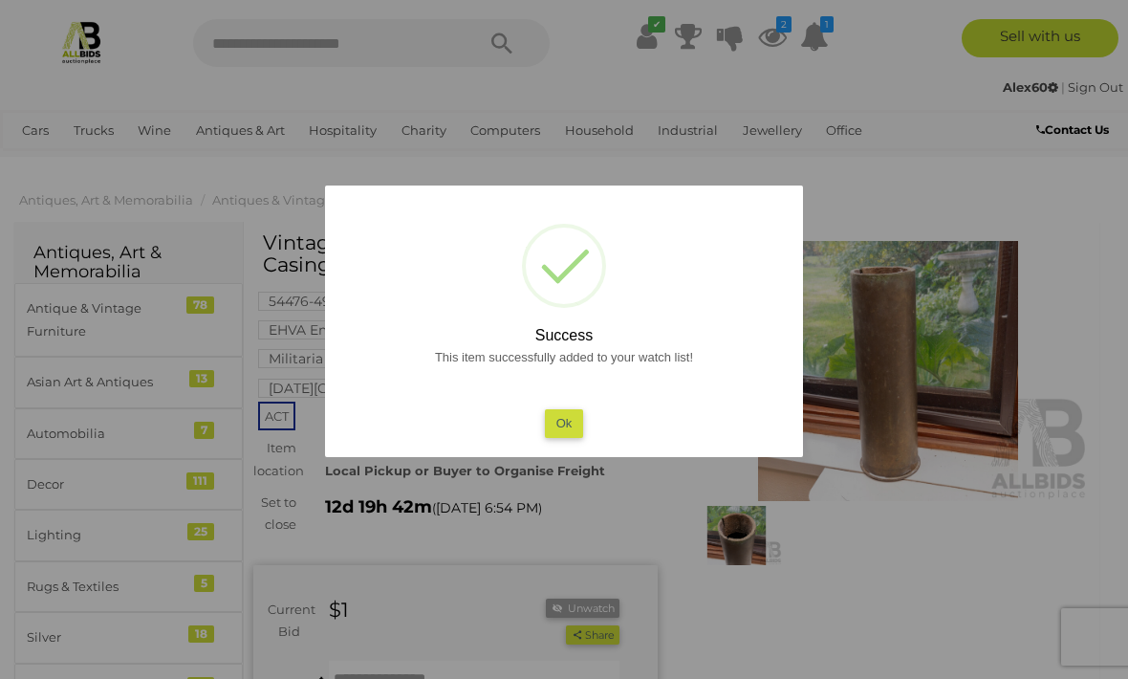
click at [565, 426] on button "Ok" at bounding box center [564, 423] width 39 height 28
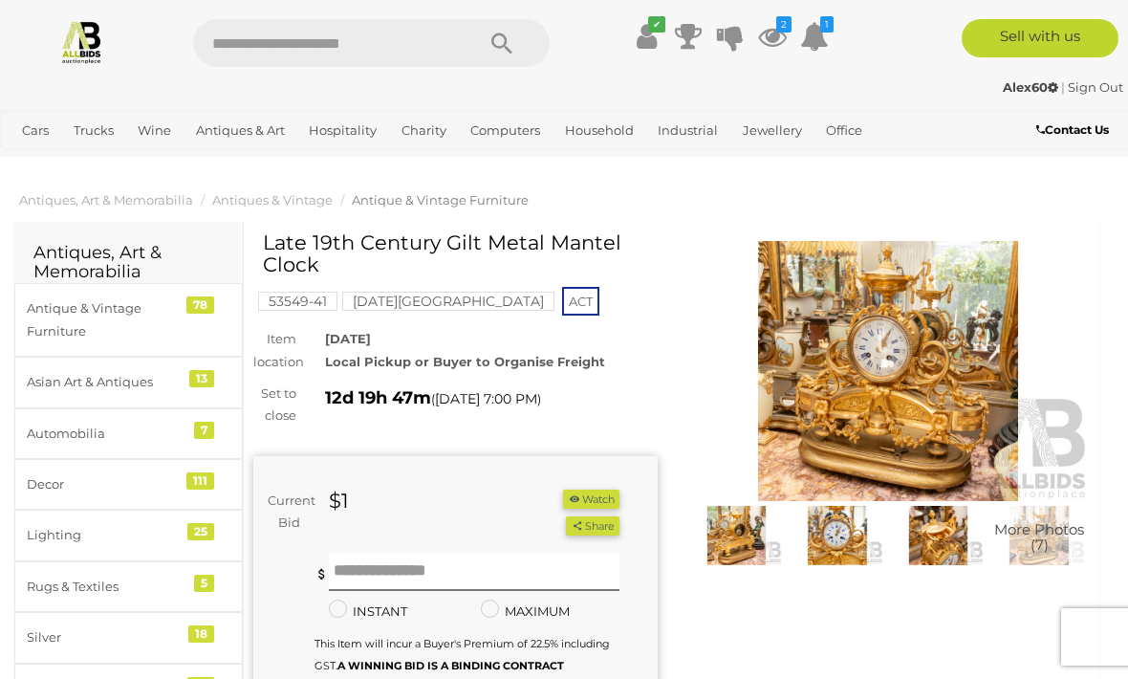
click at [579, 493] on button "Watch" at bounding box center [590, 500] width 55 height 20
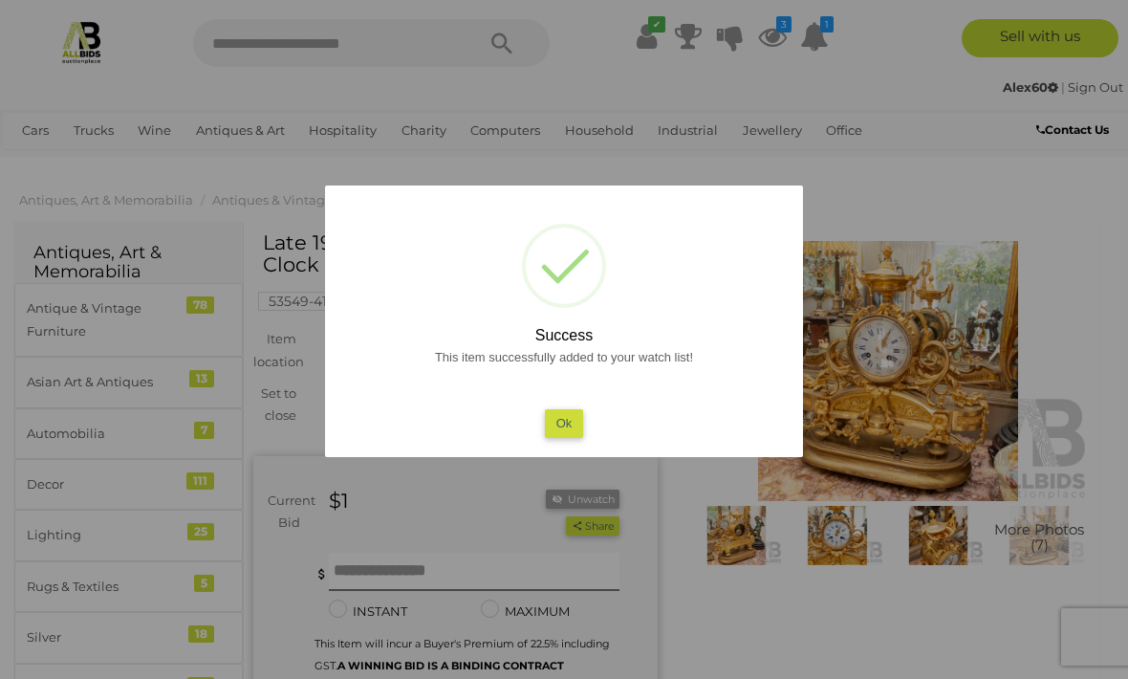
click at [165, 91] on div at bounding box center [564, 339] width 1128 height 679
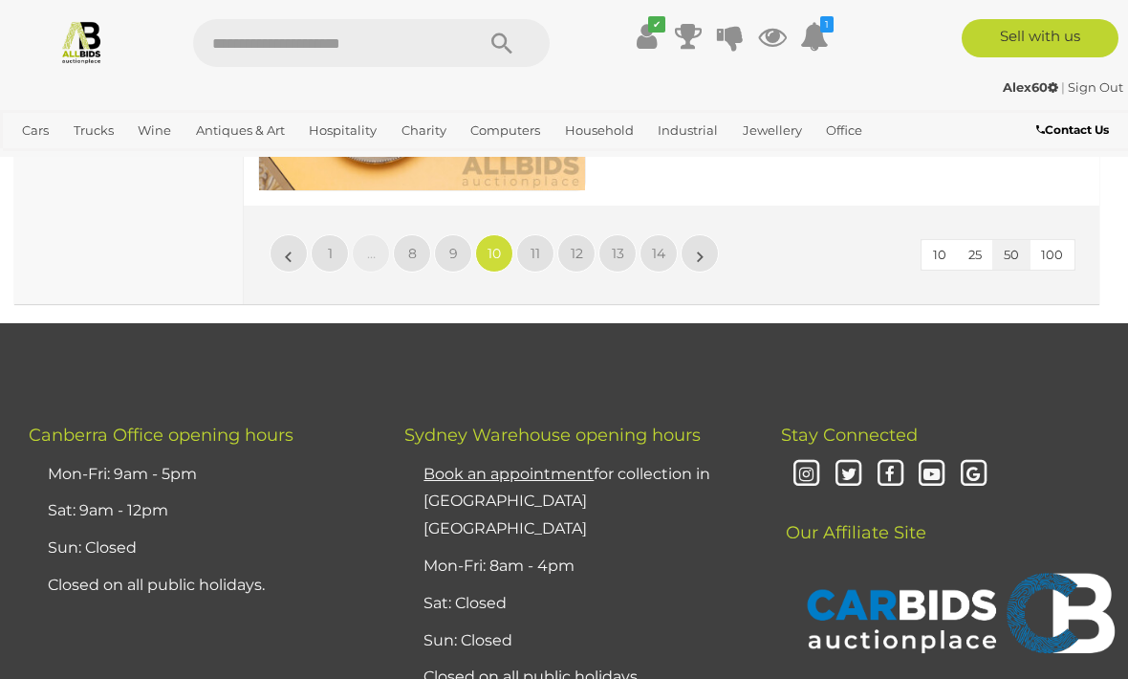
scroll to position [18255, 0]
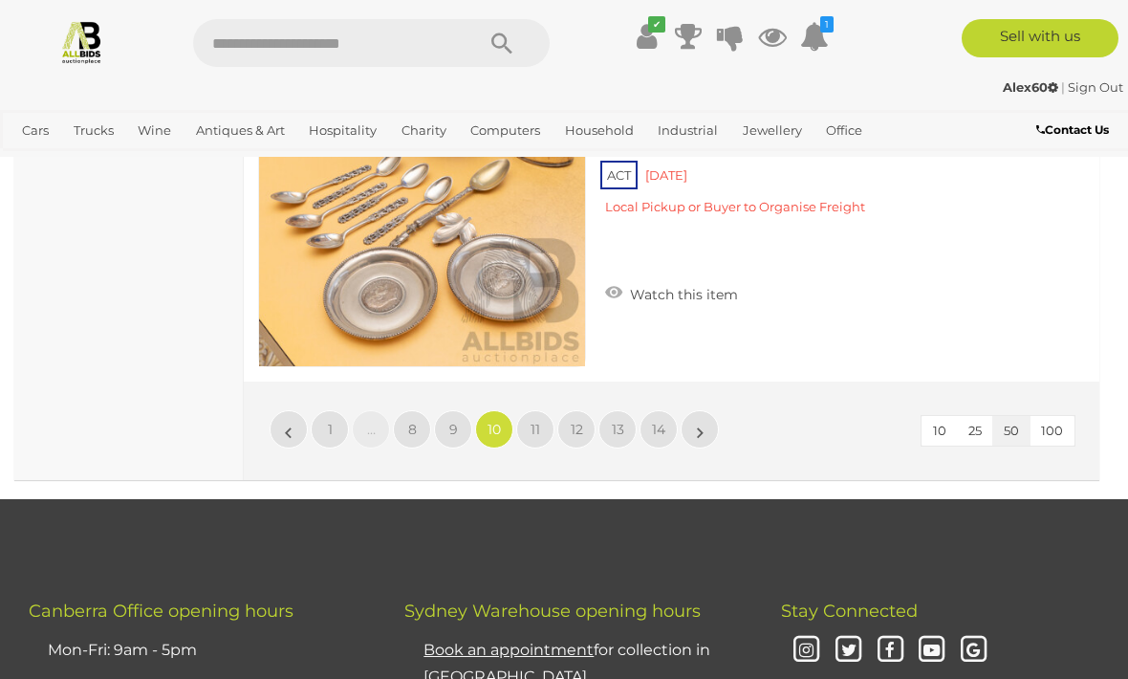
click at [538, 428] on span "11" at bounding box center [536, 429] width 10 height 17
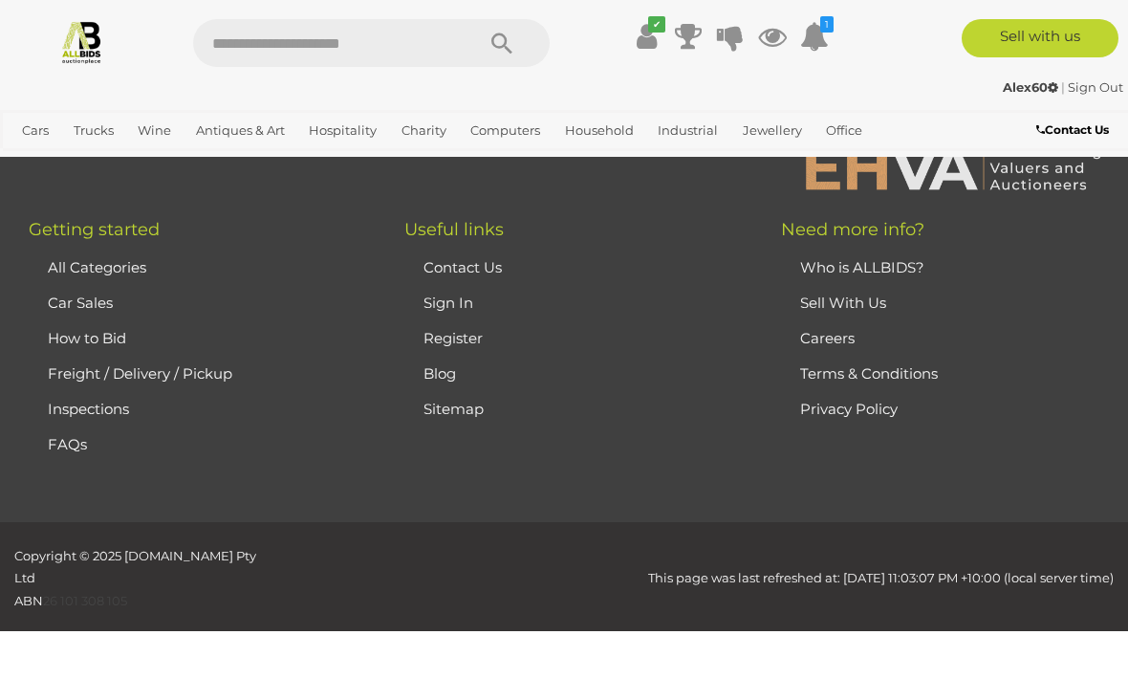
scroll to position [469, 0]
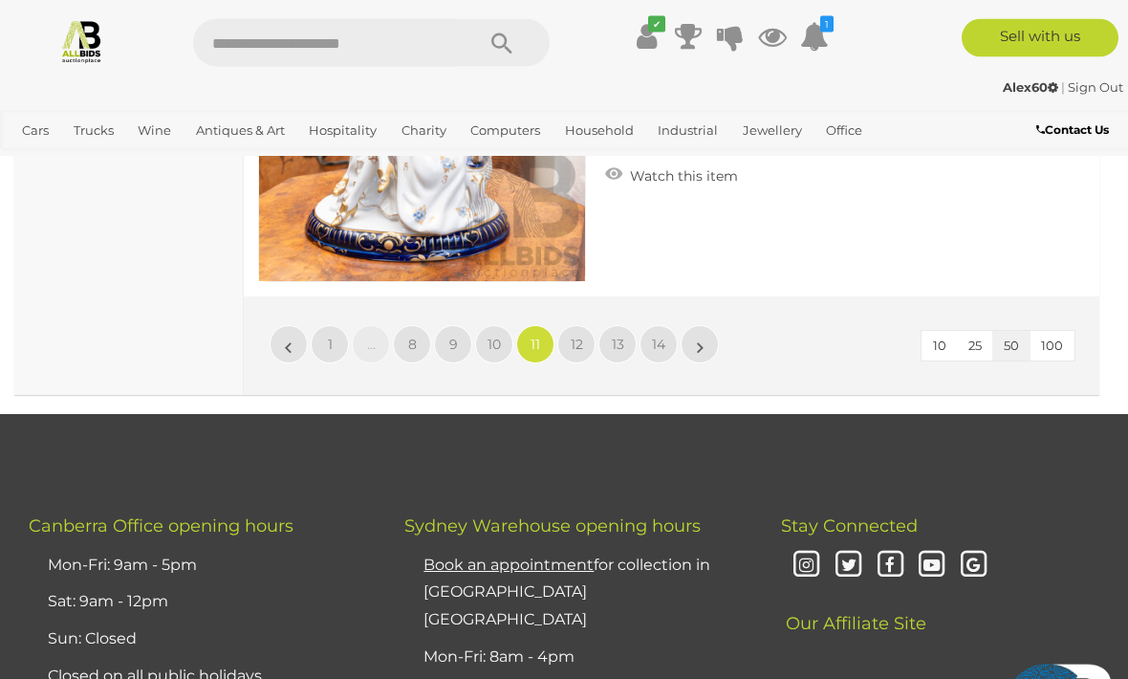
scroll to position [18329, 0]
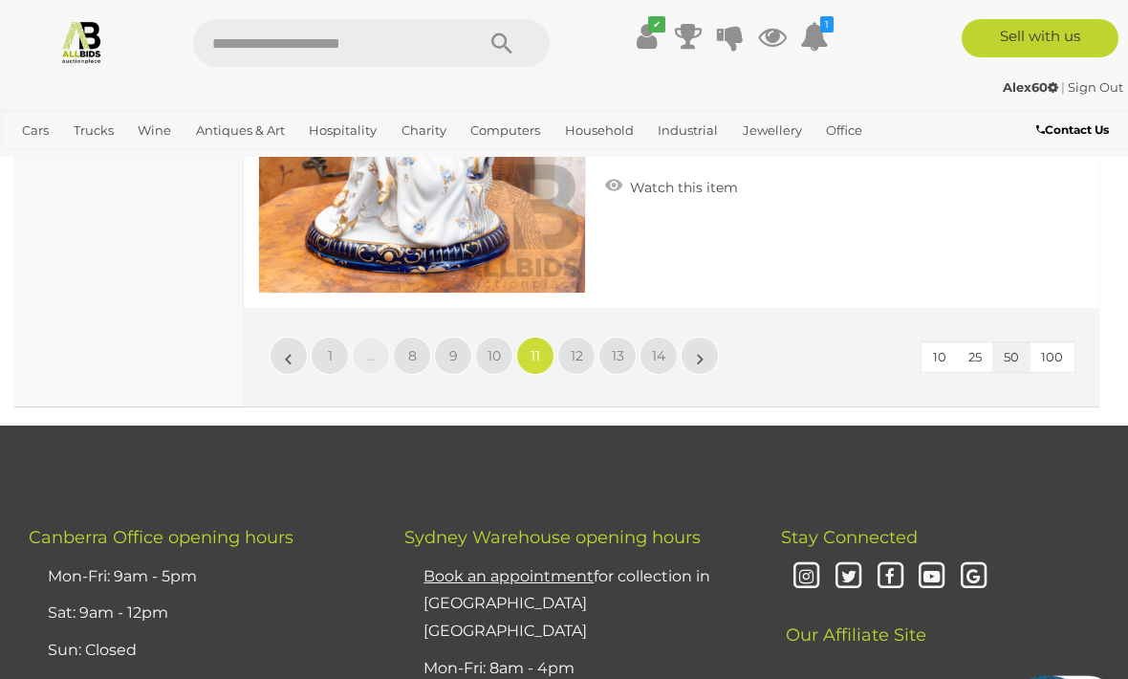
click at [579, 356] on span "12" at bounding box center [577, 355] width 12 height 17
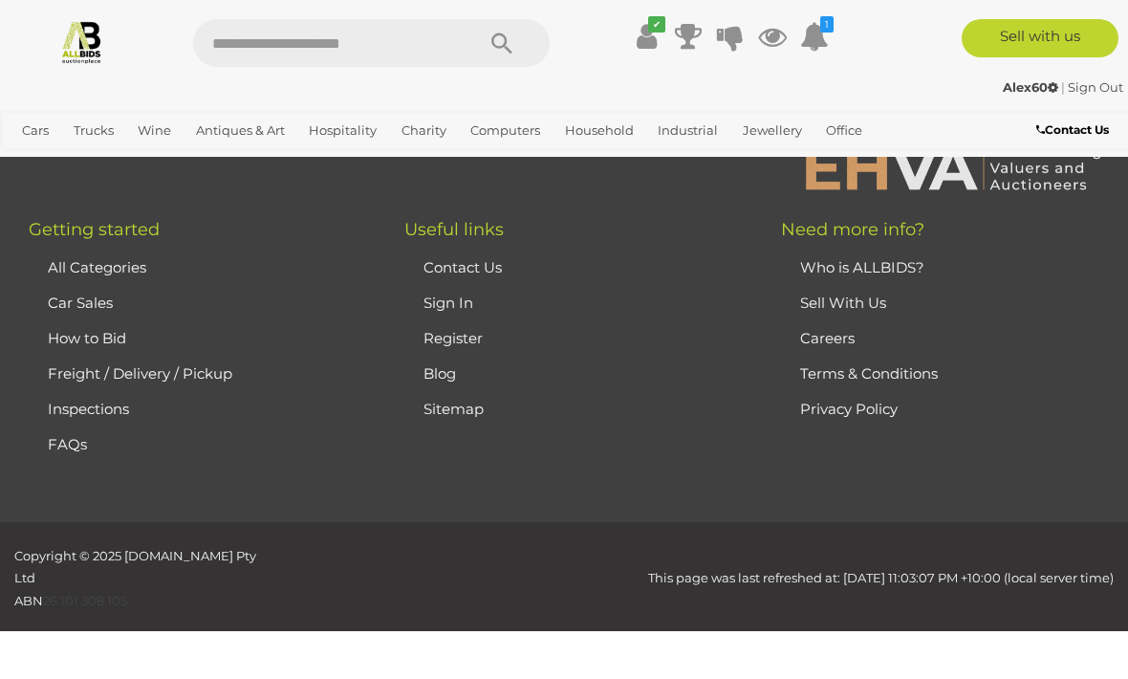
scroll to position [469, 0]
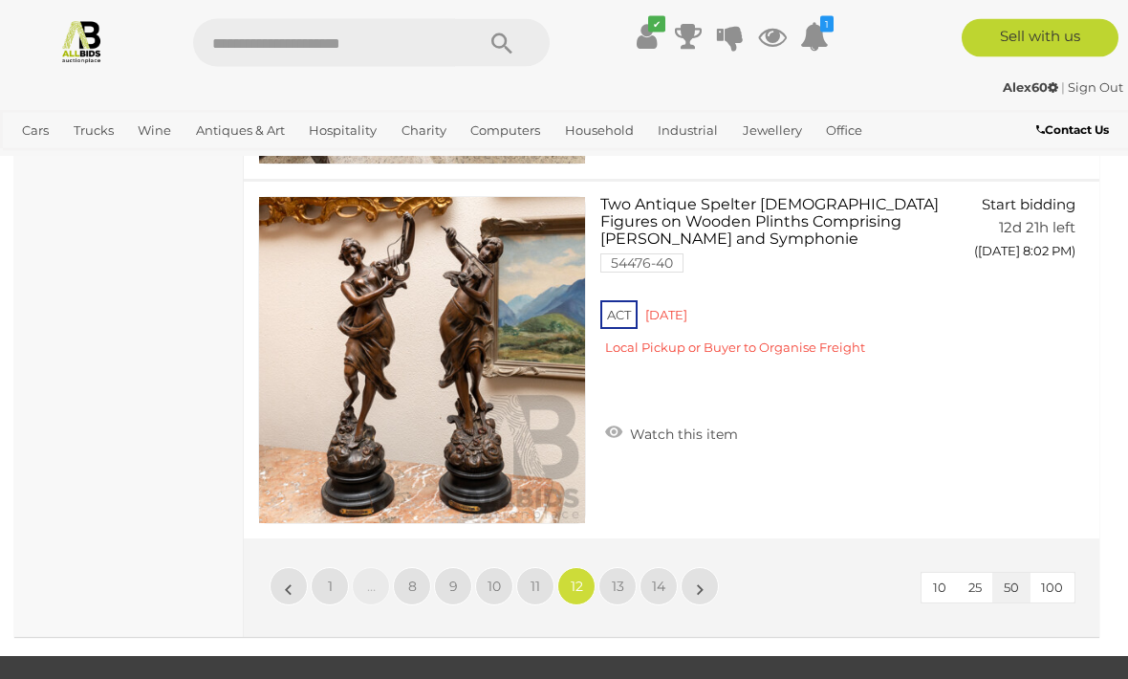
scroll to position [18098, 0]
click at [616, 570] on link "13" at bounding box center [618, 586] width 38 height 38
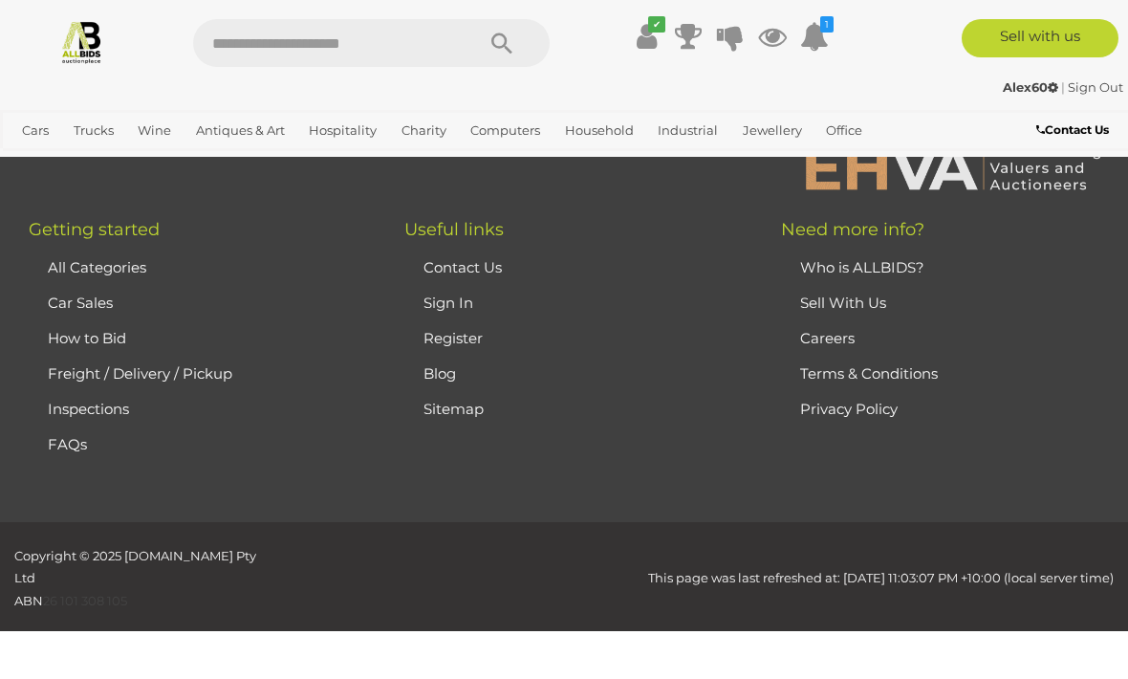
scroll to position [469, 0]
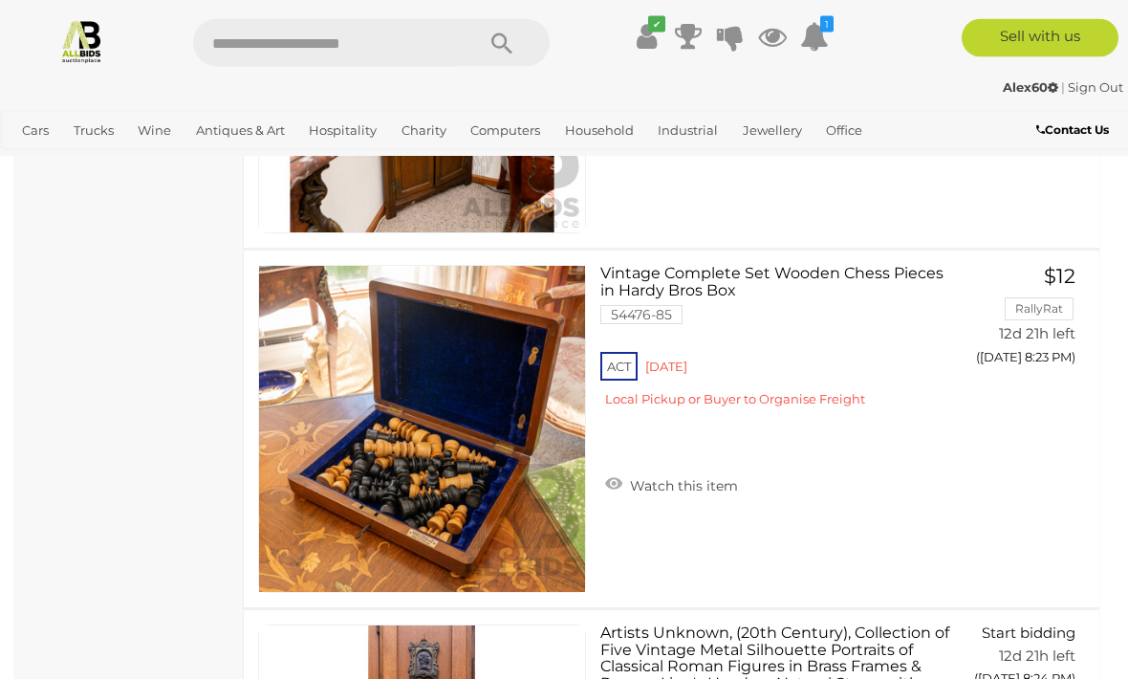
scroll to position [15154, 0]
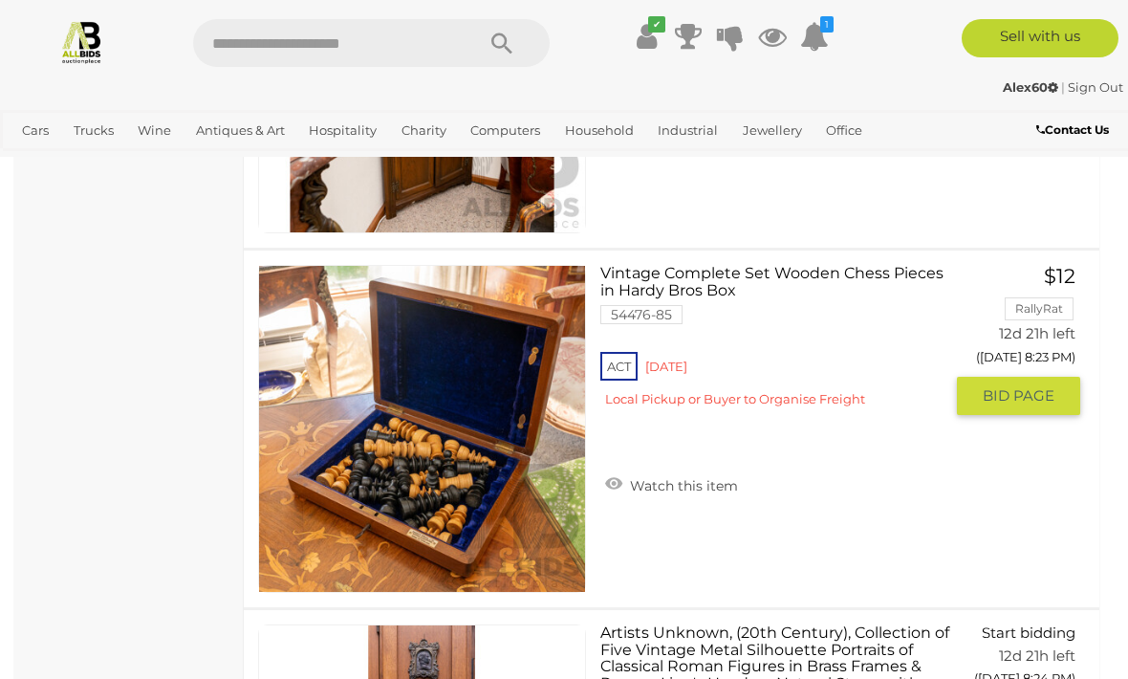
click at [996, 386] on span "BID PAGE" at bounding box center [1019, 395] width 72 height 19
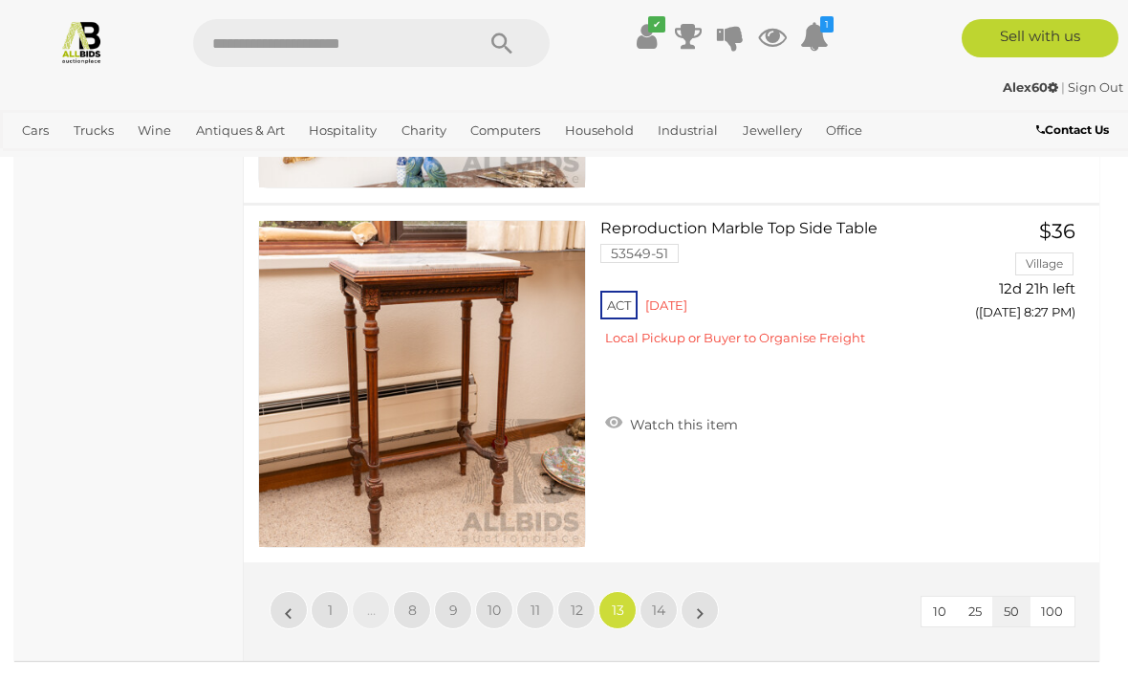
click at [658, 605] on span "14" at bounding box center [658, 609] width 13 height 17
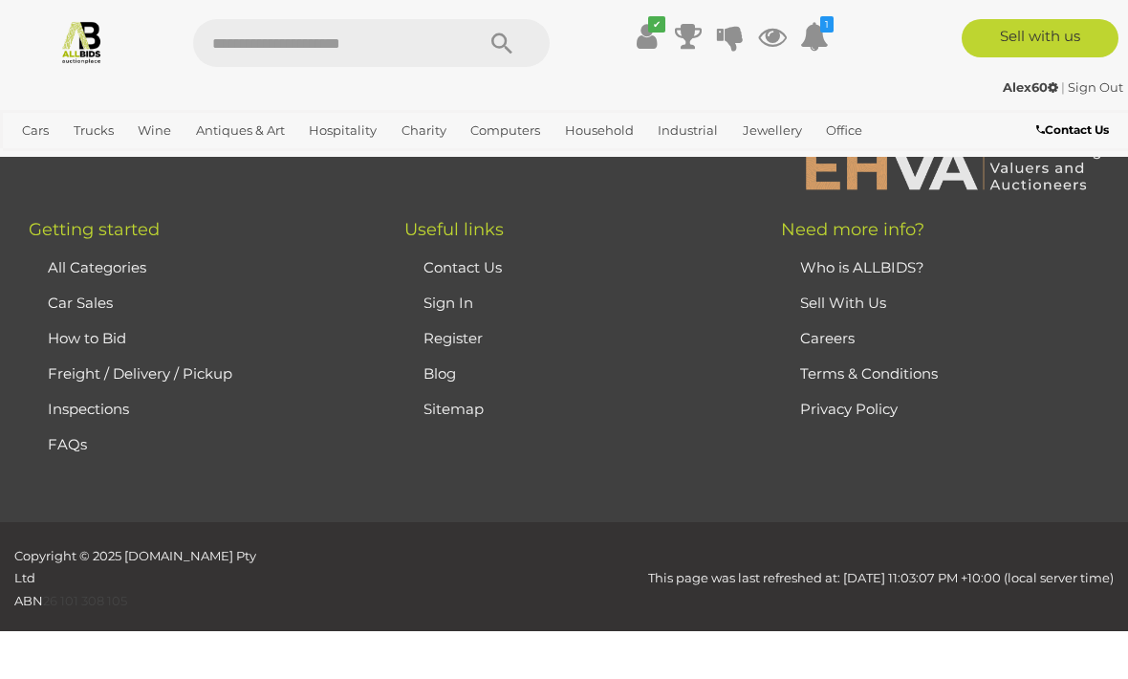
scroll to position [469, 0]
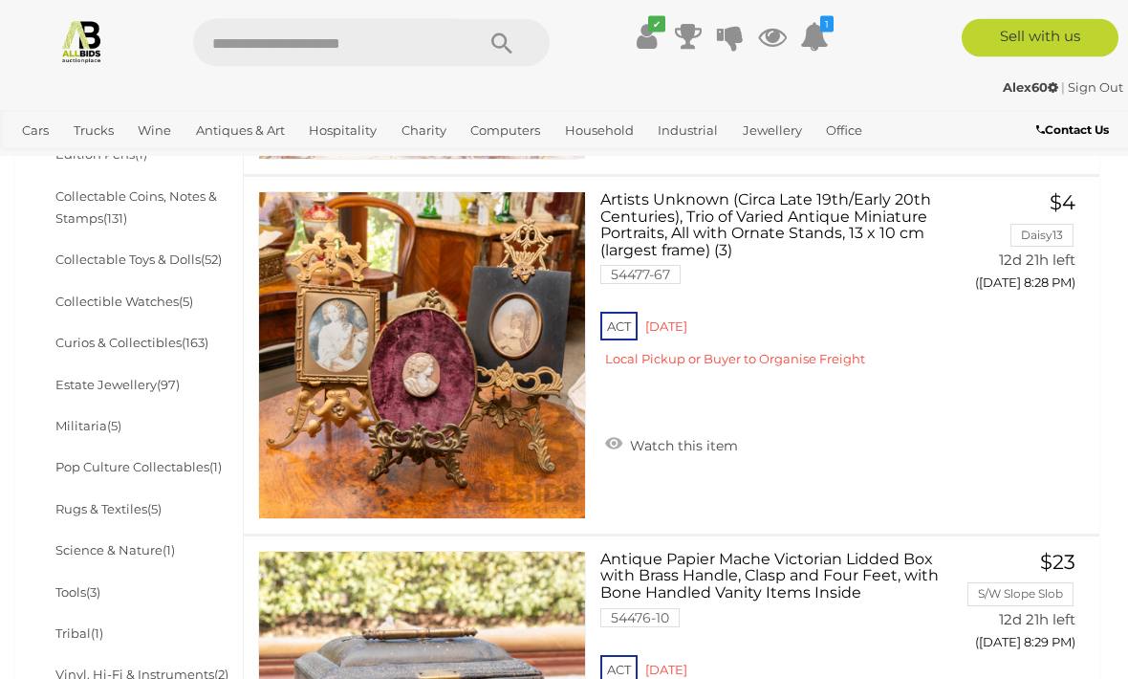
scroll to position [839, 0]
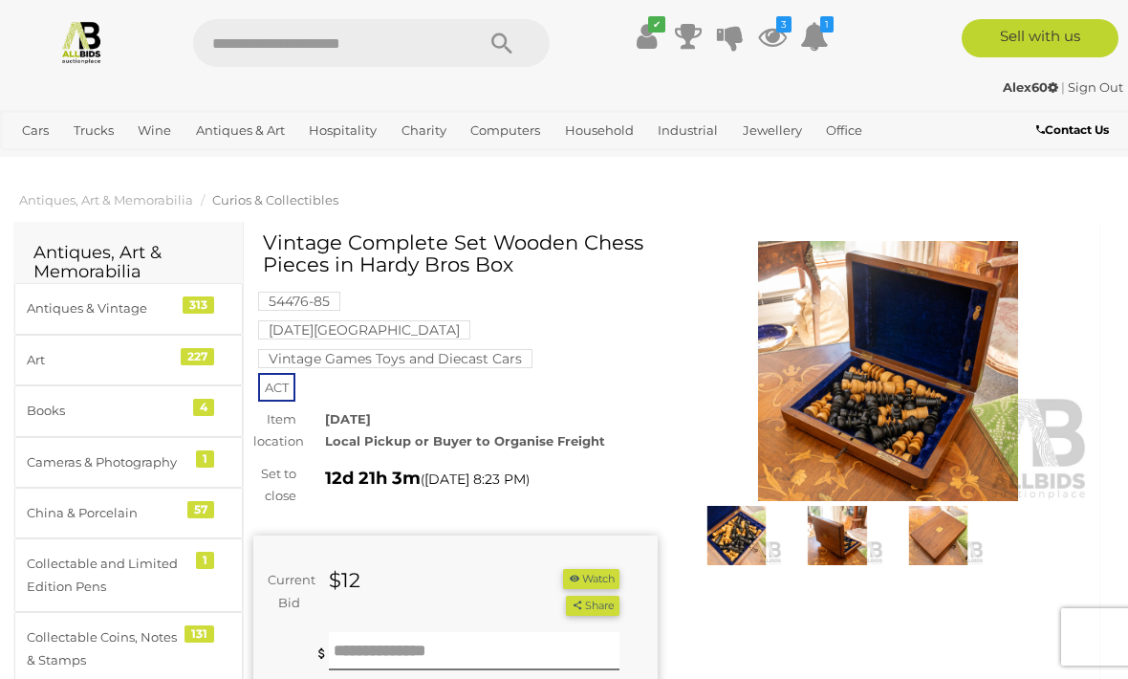
click at [587, 569] on button "Watch" at bounding box center [590, 579] width 55 height 20
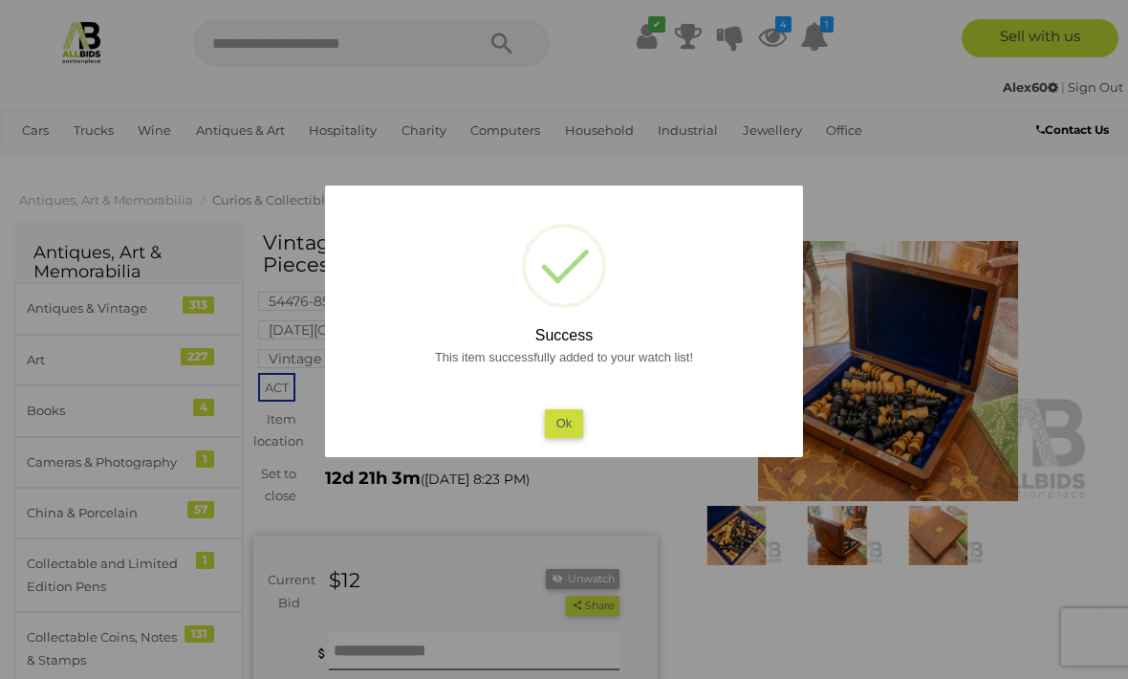
click at [555, 435] on button "Ok" at bounding box center [564, 423] width 39 height 28
